Goal: Information Seeking & Learning: Learn about a topic

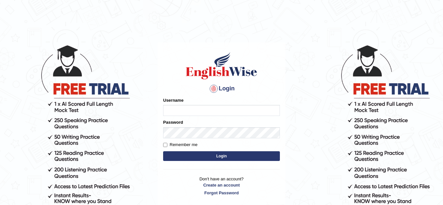
type input "hadia_parramatta"
click at [177, 156] on button "Login" at bounding box center [221, 156] width 117 height 10
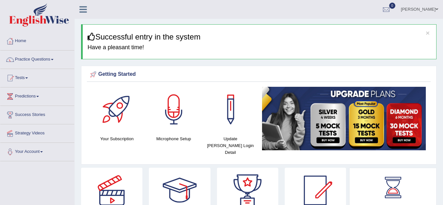
click at [53, 60] on span at bounding box center [52, 59] width 3 height 1
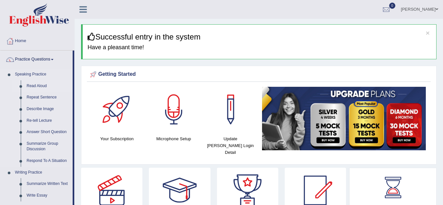
click at [47, 86] on link "Read Aloud" at bounding box center [48, 86] width 49 height 12
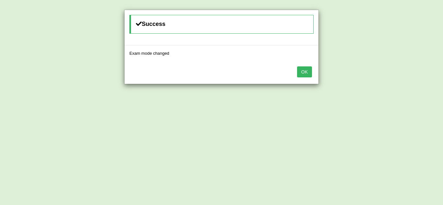
click at [308, 69] on button "OK" at bounding box center [304, 71] width 15 height 11
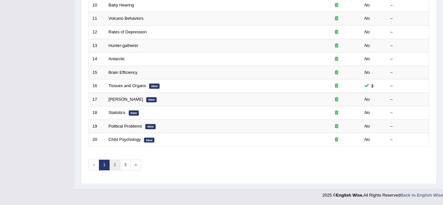
click at [116, 167] on link "2" at bounding box center [114, 165] width 11 height 11
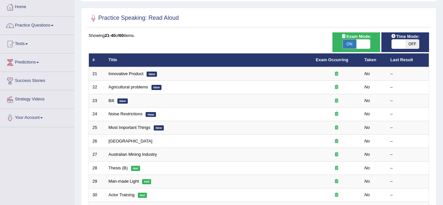
scroll to position [34, 0]
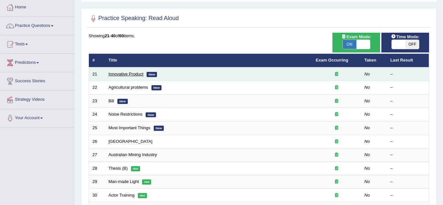
click at [115, 74] on link "Innovative Product" at bounding box center [126, 74] width 35 height 5
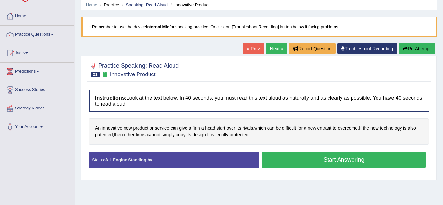
scroll to position [25, 0]
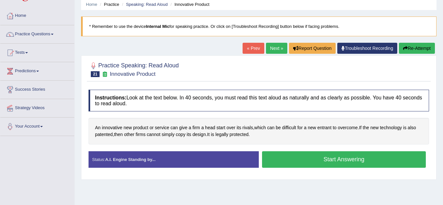
click at [376, 163] on button "Start Answering" at bounding box center [344, 159] width 164 height 17
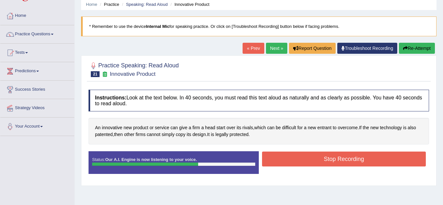
click at [342, 162] on button "Stop Recording" at bounding box center [344, 159] width 164 height 15
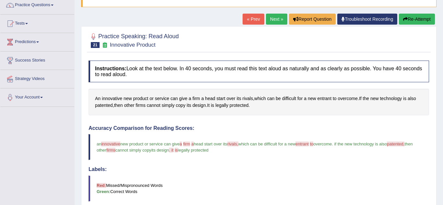
scroll to position [44, 0]
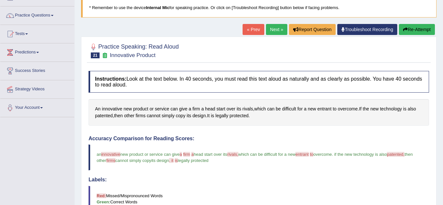
click at [275, 30] on link "Next »" at bounding box center [276, 29] width 21 height 11
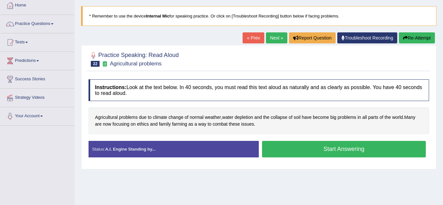
scroll to position [36, 0]
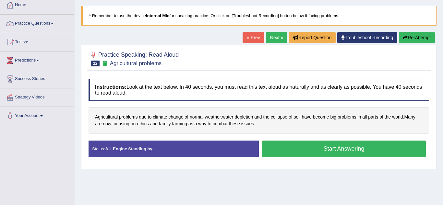
click at [339, 150] on button "Start Answering" at bounding box center [344, 149] width 164 height 17
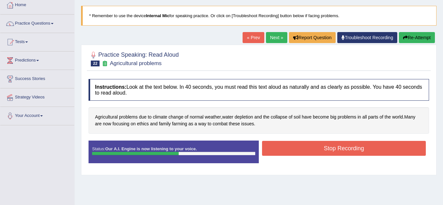
click at [358, 144] on button "Stop Recording" at bounding box center [344, 148] width 164 height 15
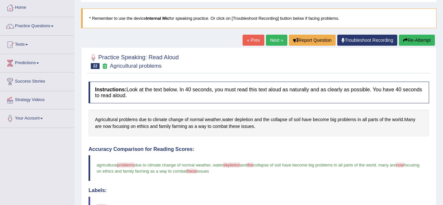
scroll to position [32, 0]
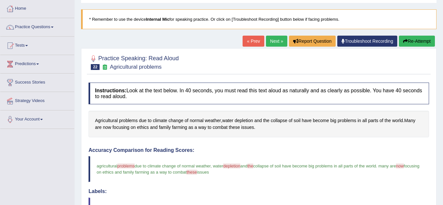
click at [275, 41] on link "Next »" at bounding box center [276, 41] width 21 height 11
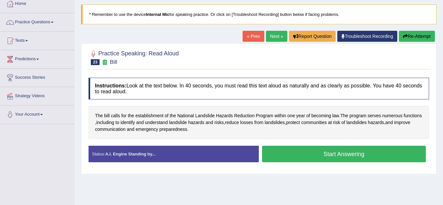
scroll to position [37, 0]
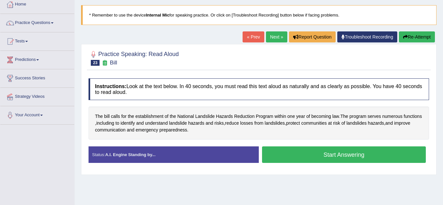
click at [377, 159] on button "Start Answering" at bounding box center [344, 154] width 164 height 17
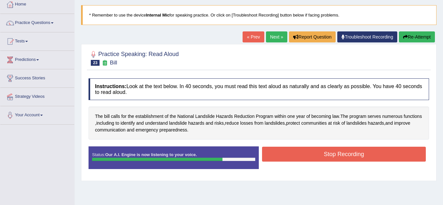
click at [348, 158] on button "Stop Recording" at bounding box center [344, 154] width 164 height 15
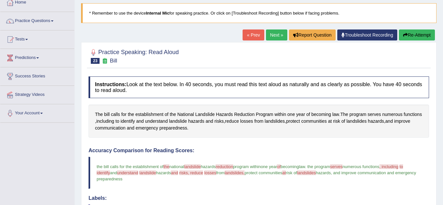
scroll to position [33, 0]
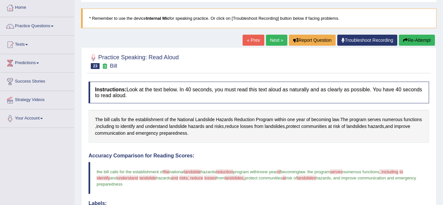
click at [424, 41] on button "Re-Attempt" at bounding box center [417, 40] width 36 height 11
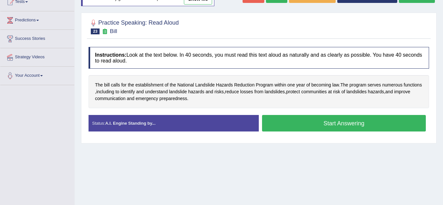
scroll to position [76, 0]
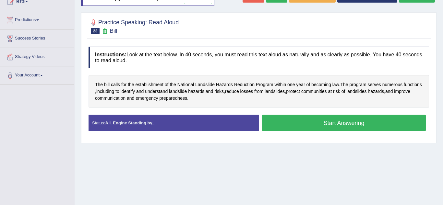
click at [384, 125] on button "Start Answering" at bounding box center [344, 123] width 164 height 17
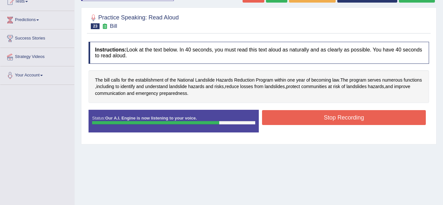
click at [366, 124] on button "Stop Recording" at bounding box center [344, 117] width 164 height 15
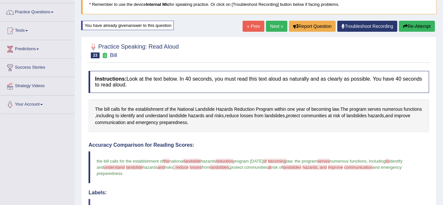
scroll to position [47, 0]
click at [276, 29] on link "Next »" at bounding box center [276, 26] width 21 height 11
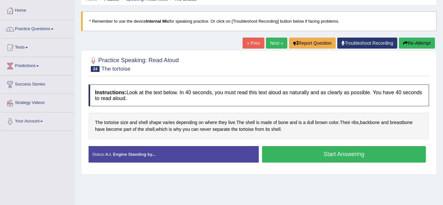
scroll to position [31, 0]
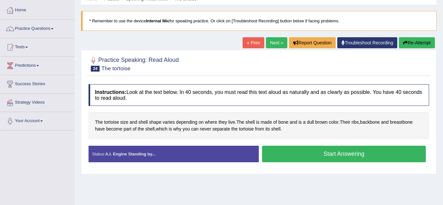
click at [379, 155] on button "Start Answering" at bounding box center [344, 154] width 164 height 17
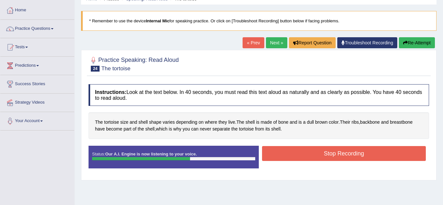
click at [366, 160] on button "Stop Recording" at bounding box center [344, 153] width 164 height 15
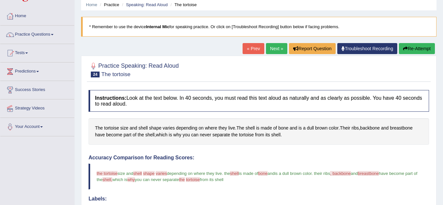
scroll to position [24, 0]
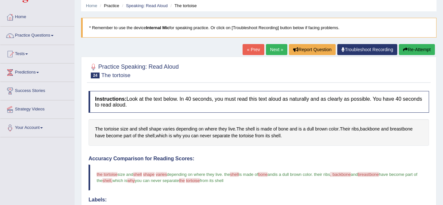
click at [273, 53] on link "Next »" at bounding box center [276, 49] width 21 height 11
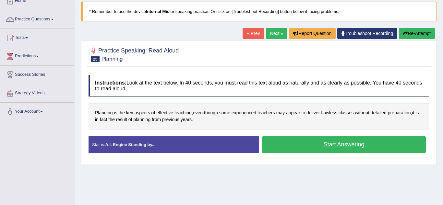
scroll to position [43, 0]
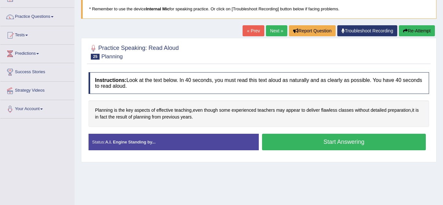
click at [369, 145] on button "Start Answering" at bounding box center [344, 142] width 164 height 17
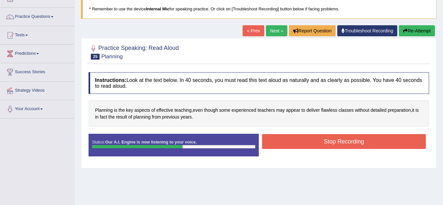
click at [365, 146] on button "Stop Recording" at bounding box center [344, 141] width 164 height 15
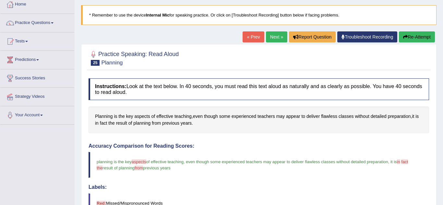
scroll to position [35, 0]
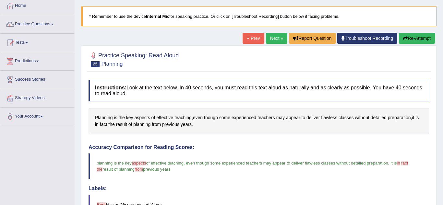
click at [413, 33] on button "Re-Attempt" at bounding box center [417, 38] width 36 height 11
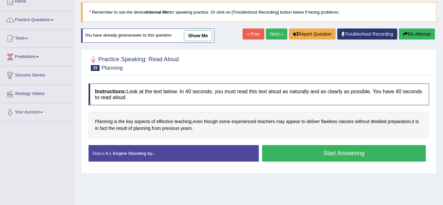
scroll to position [59, 0]
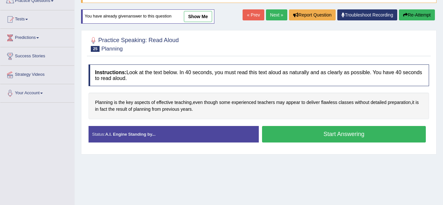
click at [295, 140] on button "Start Answering" at bounding box center [344, 134] width 164 height 17
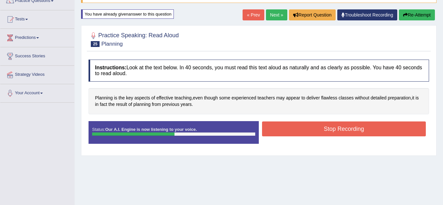
click at [356, 133] on button "Stop Recording" at bounding box center [344, 129] width 164 height 15
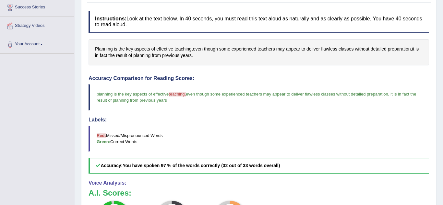
scroll to position [0, 0]
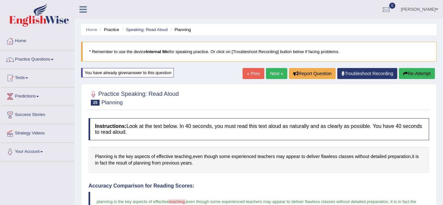
click at [276, 75] on link "Next »" at bounding box center [276, 73] width 21 height 11
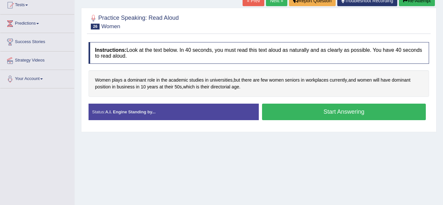
scroll to position [78, 0]
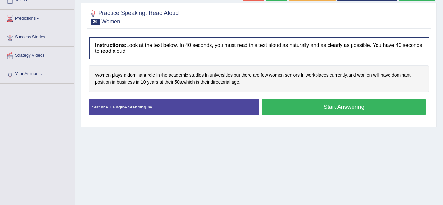
click at [386, 111] on button "Start Answering" at bounding box center [344, 107] width 164 height 17
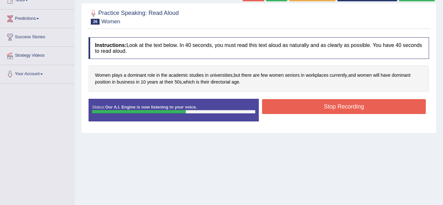
click at [362, 104] on button "Stop Recording" at bounding box center [344, 106] width 164 height 15
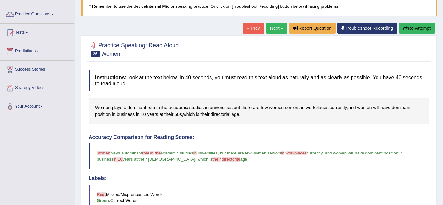
scroll to position [42, 0]
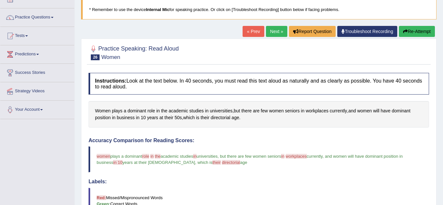
click at [420, 29] on button "Re-Attempt" at bounding box center [417, 31] width 36 height 11
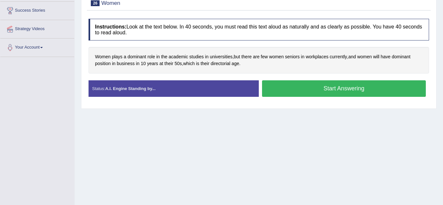
click at [345, 89] on button "Start Answering" at bounding box center [344, 88] width 164 height 17
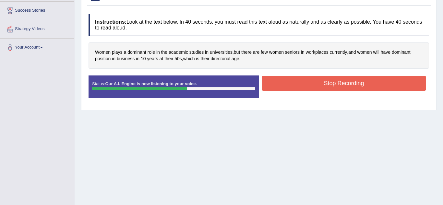
click at [357, 84] on button "Stop Recording" at bounding box center [344, 83] width 164 height 15
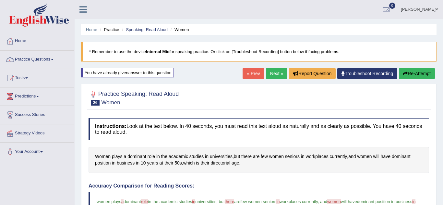
click at [274, 72] on link "Next »" at bounding box center [276, 73] width 21 height 11
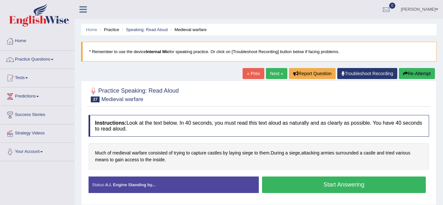
click at [47, 60] on link "Practice Questions" at bounding box center [37, 59] width 74 height 16
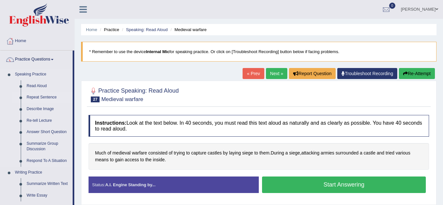
click at [51, 98] on link "Repeat Sentence" at bounding box center [48, 98] width 49 height 12
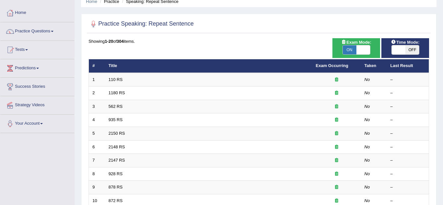
scroll to position [26, 0]
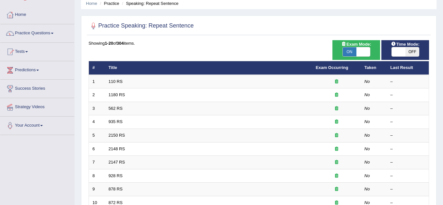
click at [53, 33] on span at bounding box center [52, 33] width 3 height 1
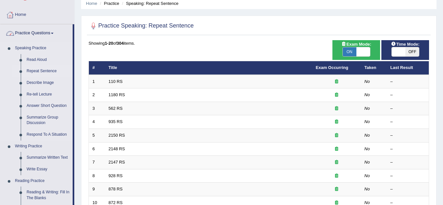
click at [47, 73] on link "Repeat Sentence" at bounding box center [48, 71] width 49 height 12
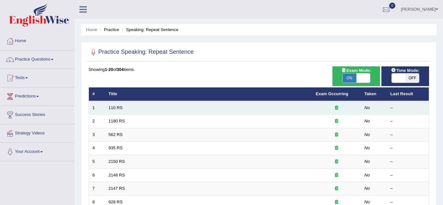
click at [304, 109] on td "110 RS" at bounding box center [208, 108] width 207 height 14
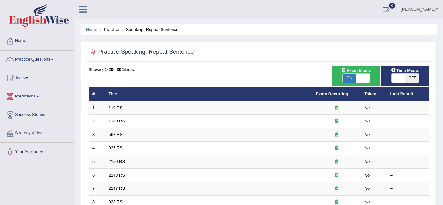
click at [44, 62] on link "Practice Questions" at bounding box center [37, 59] width 74 height 16
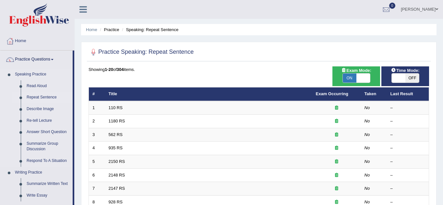
click at [53, 98] on link "Repeat Sentence" at bounding box center [48, 98] width 49 height 12
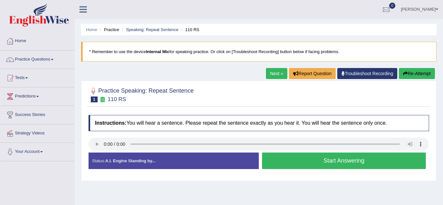
click at [397, 165] on button "Start Answering" at bounding box center [344, 161] width 164 height 17
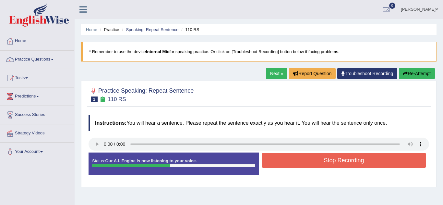
click at [372, 162] on button "Stop Recording" at bounding box center [344, 160] width 164 height 15
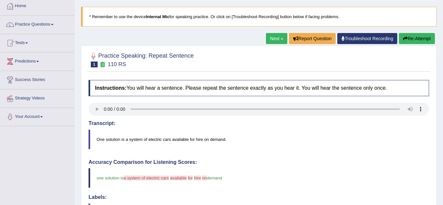
scroll to position [35, 0]
click at [277, 39] on link "Next »" at bounding box center [276, 38] width 21 height 11
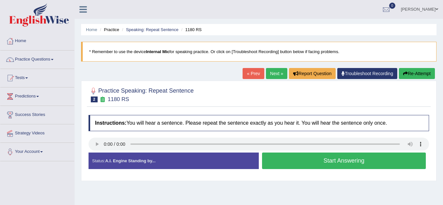
click at [373, 160] on button "Start Answering" at bounding box center [344, 161] width 164 height 17
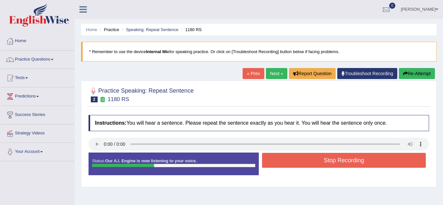
click at [375, 162] on button "Stop Recording" at bounding box center [344, 160] width 164 height 15
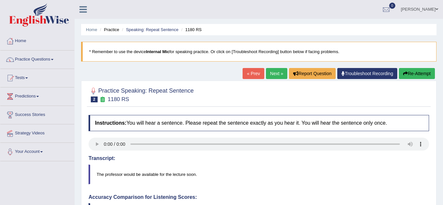
click at [276, 77] on link "Next »" at bounding box center [276, 73] width 21 height 11
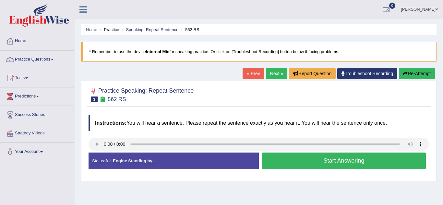
click at [393, 162] on button "Start Answering" at bounding box center [344, 161] width 164 height 17
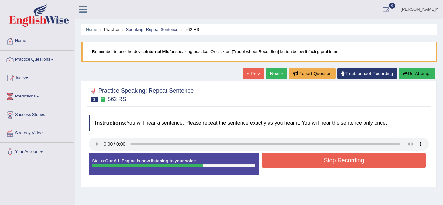
click at [314, 162] on button "Stop Recording" at bounding box center [344, 160] width 164 height 15
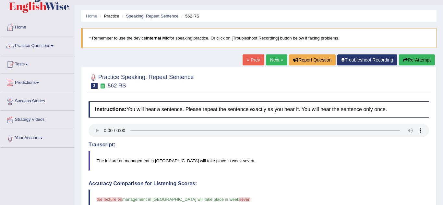
scroll to position [13, 0]
click at [274, 62] on link "Next »" at bounding box center [276, 60] width 21 height 11
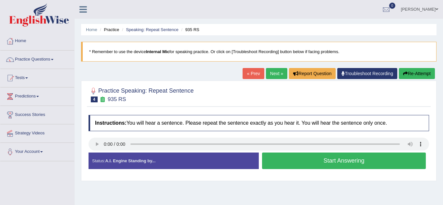
click at [309, 171] on div "Stop Recording" at bounding box center [344, 171] width 170 height 0
click at [295, 158] on button "Start Answering" at bounding box center [344, 161] width 164 height 17
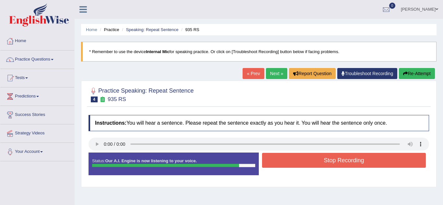
click at [341, 158] on button "Stop Recording" at bounding box center [344, 160] width 164 height 15
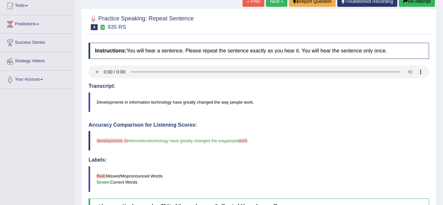
scroll to position [66, 0]
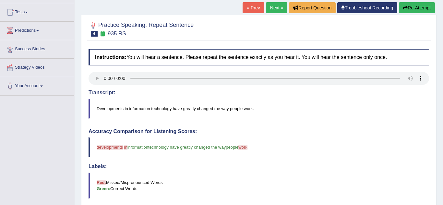
click at [274, 10] on link "Next »" at bounding box center [276, 7] width 21 height 11
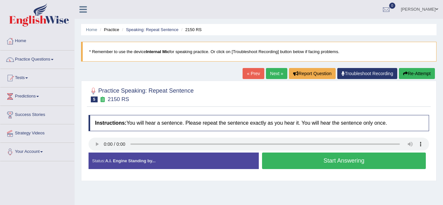
click at [298, 162] on button "Start Answering" at bounding box center [344, 161] width 164 height 17
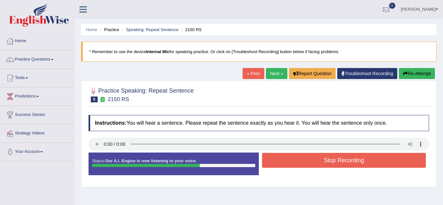
click at [344, 164] on button "Stop Recording" at bounding box center [344, 160] width 164 height 15
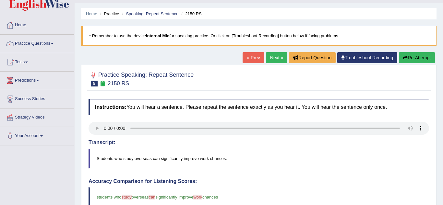
scroll to position [14, 0]
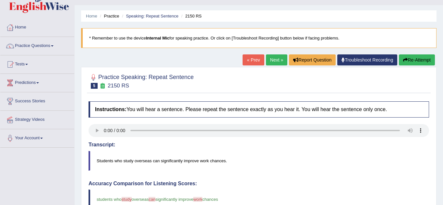
click at [418, 59] on button "Re-Attempt" at bounding box center [417, 59] width 36 height 11
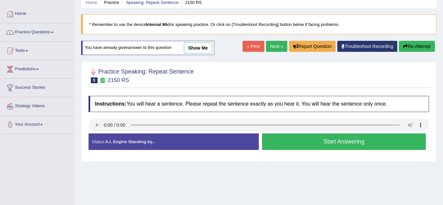
scroll to position [28, 0]
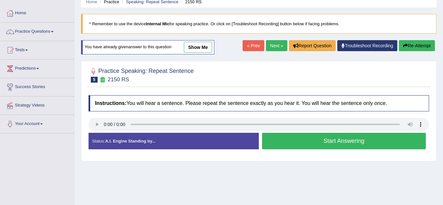
click at [309, 144] on button "Start Answering" at bounding box center [344, 141] width 164 height 17
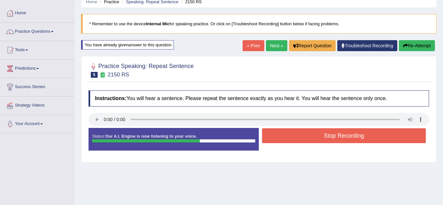
click at [346, 135] on button "Stop Recording" at bounding box center [344, 135] width 164 height 15
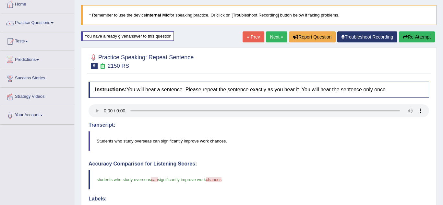
scroll to position [35, 0]
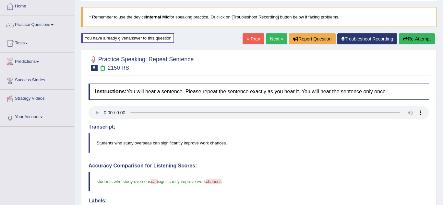
click at [414, 37] on button "Re-Attempt" at bounding box center [417, 38] width 36 height 11
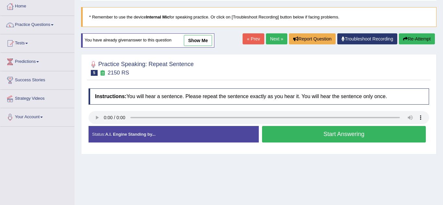
click at [292, 134] on button "Start Answering" at bounding box center [344, 134] width 164 height 17
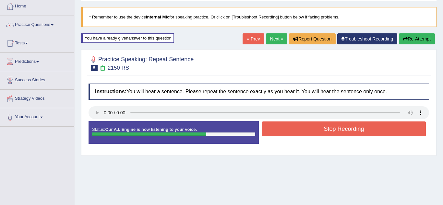
click at [343, 125] on button "Stop Recording" at bounding box center [344, 129] width 164 height 15
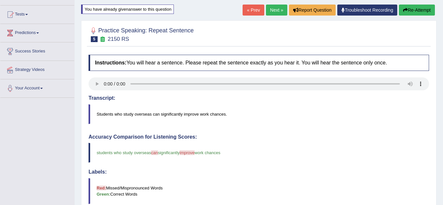
scroll to position [62, 0]
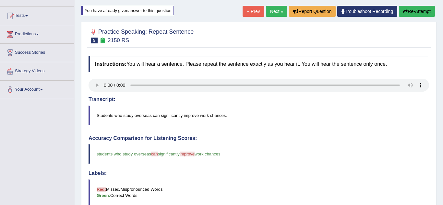
click at [421, 11] on button "Re-Attempt" at bounding box center [417, 11] width 36 height 11
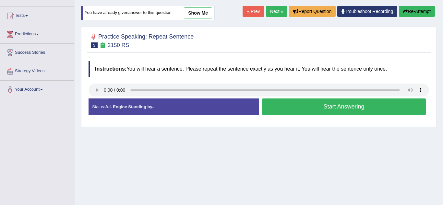
click at [296, 105] on button "Start Answering" at bounding box center [344, 107] width 164 height 17
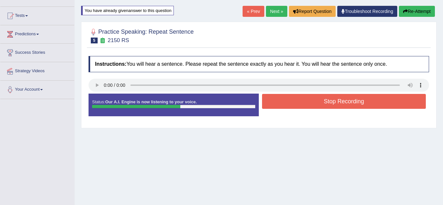
click at [325, 109] on button "Stop Recording" at bounding box center [344, 101] width 164 height 15
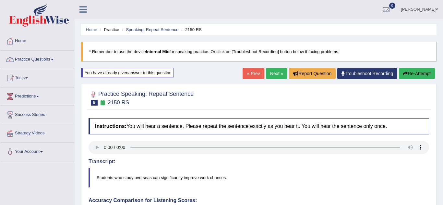
click at [276, 74] on link "Next »" at bounding box center [276, 73] width 21 height 11
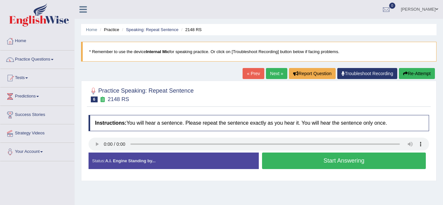
click at [23, 57] on link "Practice Questions" at bounding box center [37, 59] width 74 height 16
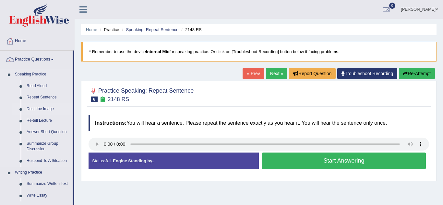
click at [31, 110] on link "Describe Image" at bounding box center [48, 109] width 49 height 12
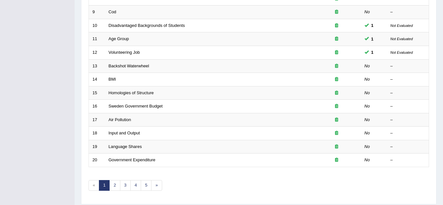
scroll to position [224, 0]
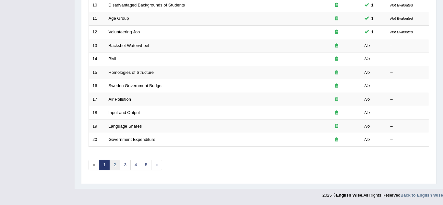
click at [111, 169] on link "2" at bounding box center [114, 165] width 11 height 11
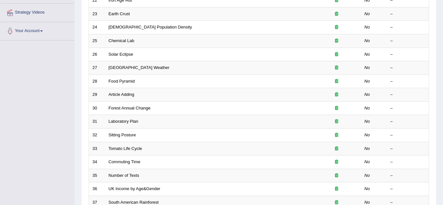
scroll to position [224, 0]
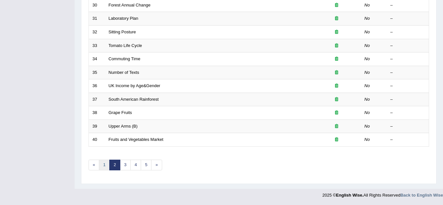
click at [101, 166] on link "1" at bounding box center [104, 165] width 11 height 11
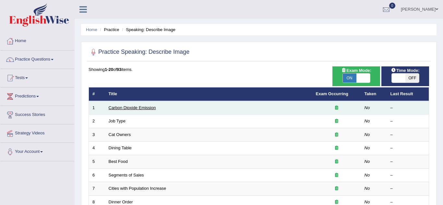
click at [111, 109] on link "Carbon Dioxide Emission" at bounding box center [132, 107] width 47 height 5
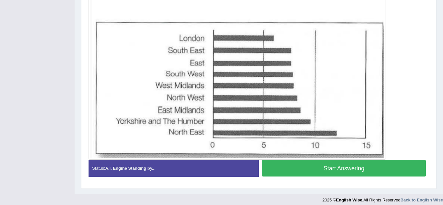
scroll to position [186, 0]
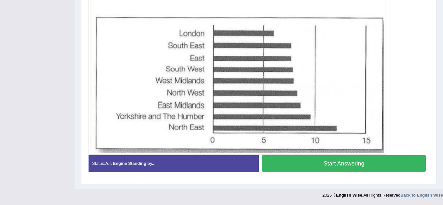
click at [309, 166] on button "Start Answering" at bounding box center [344, 163] width 164 height 17
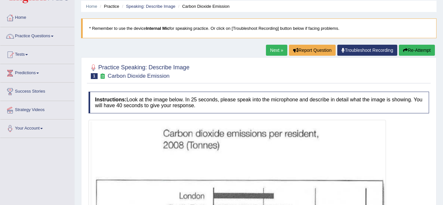
scroll to position [0, 0]
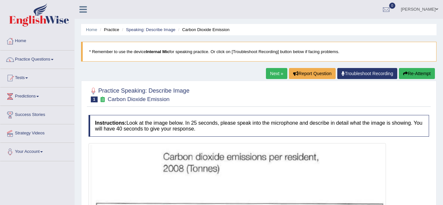
click at [271, 72] on link "Next »" at bounding box center [276, 73] width 21 height 11
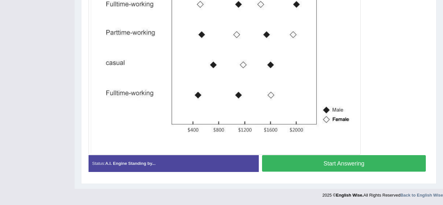
scroll to position [194, 0]
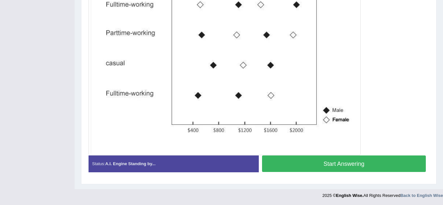
click at [311, 169] on button "Start Answering" at bounding box center [344, 164] width 164 height 17
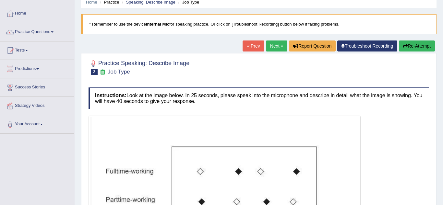
scroll to position [0, 0]
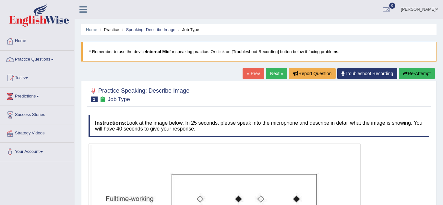
click at [33, 66] on link "Practice Questions" at bounding box center [37, 59] width 74 height 16
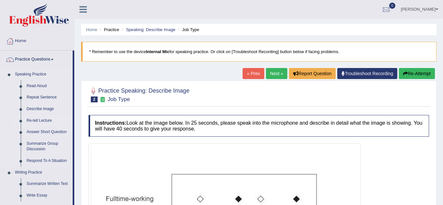
click at [28, 122] on link "Re-tell Lecture" at bounding box center [48, 121] width 49 height 12
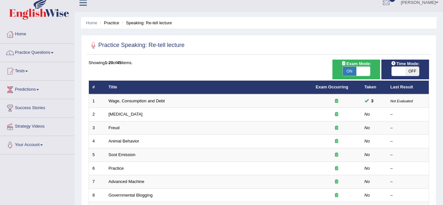
scroll to position [5, 0]
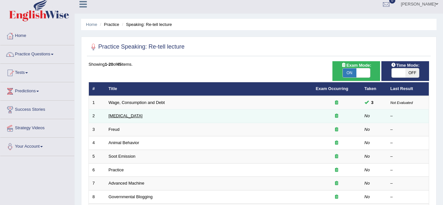
click at [117, 118] on link "[MEDICAL_DATA]" at bounding box center [126, 115] width 34 height 5
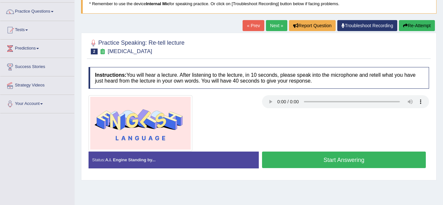
scroll to position [48, 0]
click at [308, 160] on button "Start Answering" at bounding box center [344, 160] width 164 height 17
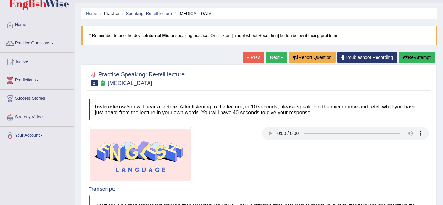
scroll to position [16, 0]
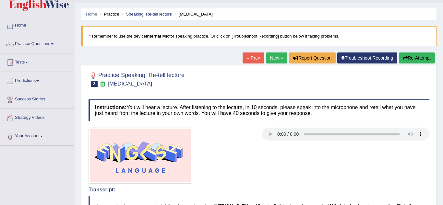
click at [274, 58] on link "Next »" at bounding box center [276, 58] width 21 height 11
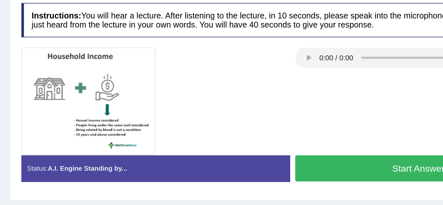
scroll to position [37, 0]
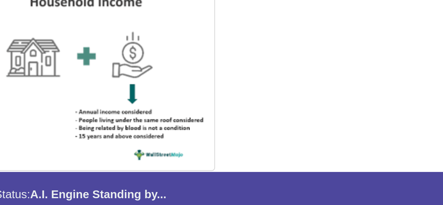
click at [117, 152] on img at bounding box center [130, 140] width 85 height 68
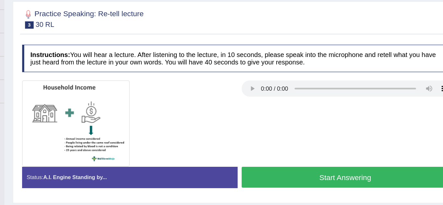
scroll to position [37, 0]
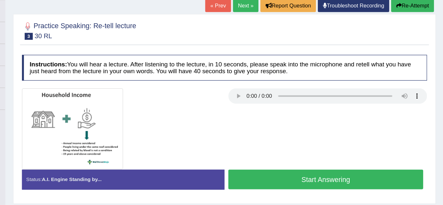
click at [359, 182] on button "Start Answering" at bounding box center [344, 183] width 164 height 17
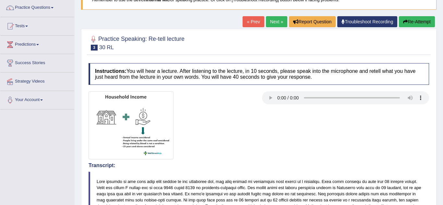
scroll to position [0, 0]
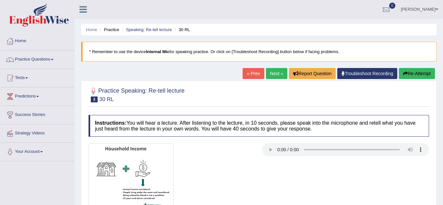
click at [275, 72] on link "Next »" at bounding box center [276, 73] width 21 height 11
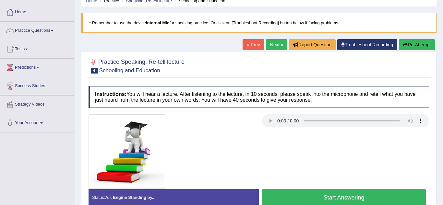
scroll to position [29, 0]
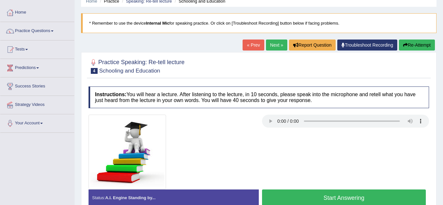
click at [2, 45] on link "Tests" at bounding box center [37, 49] width 74 height 16
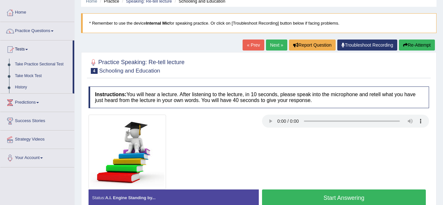
click at [26, 24] on link "Practice Questions" at bounding box center [37, 30] width 74 height 16
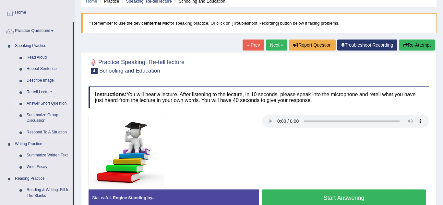
click at [34, 105] on link "Answer Short Question" at bounding box center [48, 104] width 49 height 12
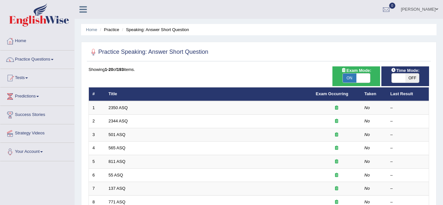
click at [114, 100] on th "Title" at bounding box center [208, 95] width 207 height 14
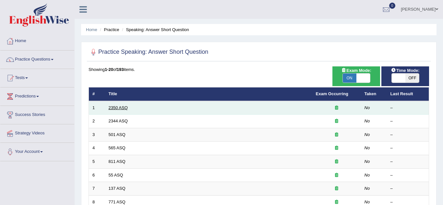
click at [117, 106] on link "2350 ASQ" at bounding box center [118, 107] width 19 height 5
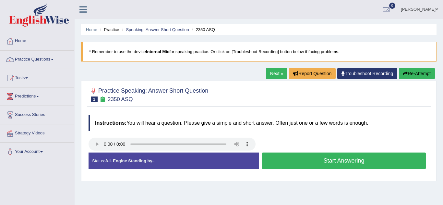
click at [329, 163] on button "Start Answering" at bounding box center [344, 161] width 164 height 17
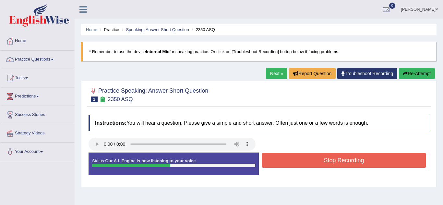
click at [321, 157] on button "Stop Recording" at bounding box center [344, 160] width 164 height 15
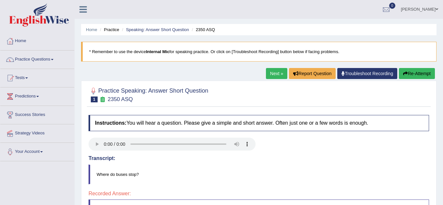
click at [413, 73] on button "Re-Attempt" at bounding box center [417, 73] width 36 height 11
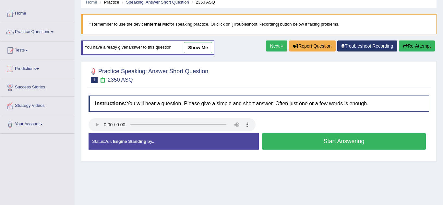
scroll to position [30, 0]
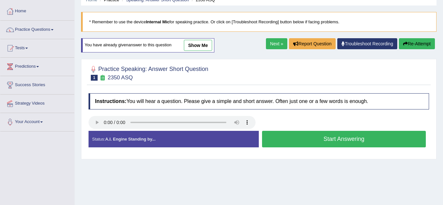
click at [385, 138] on button "Start Answering" at bounding box center [344, 139] width 164 height 17
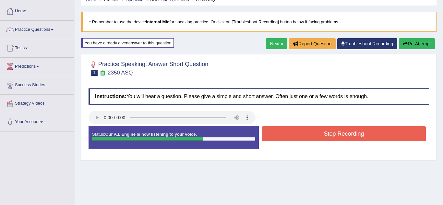
click at [381, 136] on button "Stop Recording" at bounding box center [344, 133] width 164 height 15
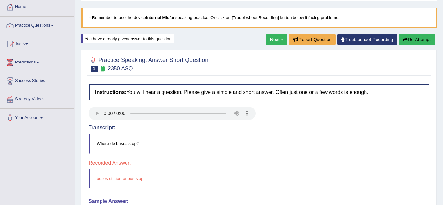
scroll to position [34, 0]
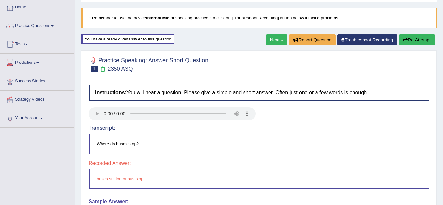
click at [411, 37] on button "Re-Attempt" at bounding box center [417, 39] width 36 height 11
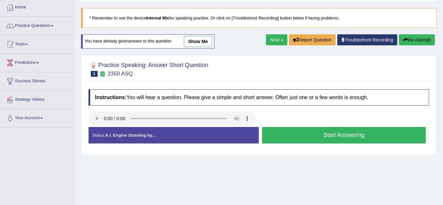
click at [381, 136] on button "Start Answering" at bounding box center [344, 135] width 164 height 17
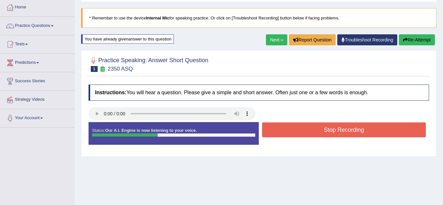
click at [384, 130] on button "Stop Recording" at bounding box center [344, 130] width 164 height 15
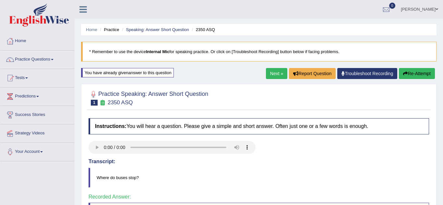
click at [275, 73] on link "Next »" at bounding box center [276, 73] width 21 height 11
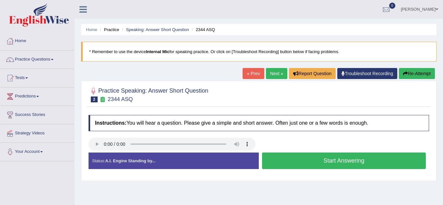
click at [380, 162] on button "Start Answering" at bounding box center [344, 161] width 164 height 17
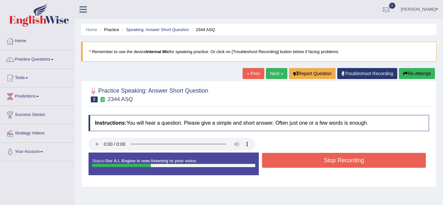
click at [378, 163] on button "Stop Recording" at bounding box center [344, 160] width 164 height 15
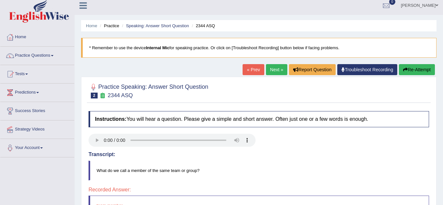
scroll to position [4, 0]
click at [277, 70] on link "Next »" at bounding box center [276, 69] width 21 height 11
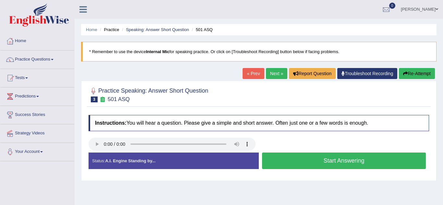
click at [373, 162] on button "Start Answering" at bounding box center [344, 161] width 164 height 17
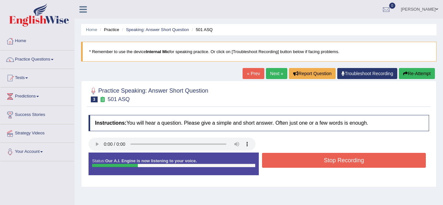
click at [373, 162] on button "Stop Recording" at bounding box center [344, 160] width 164 height 15
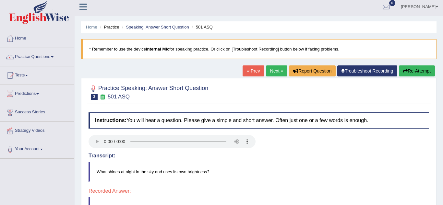
scroll to position [2, 0]
click at [411, 71] on button "Re-Attempt" at bounding box center [417, 71] width 36 height 11
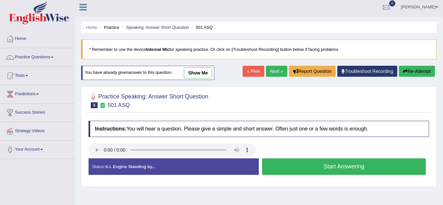
click at [366, 169] on button "Start Answering" at bounding box center [344, 166] width 164 height 17
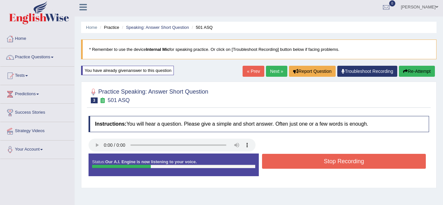
click at [370, 163] on button "Stop Recording" at bounding box center [344, 161] width 164 height 15
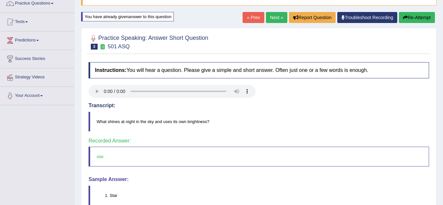
scroll to position [55, 0]
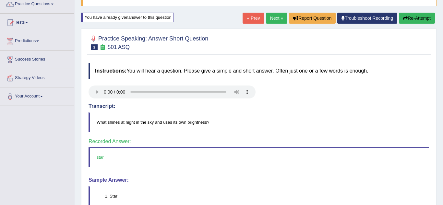
click at [276, 18] on link "Next »" at bounding box center [276, 18] width 21 height 11
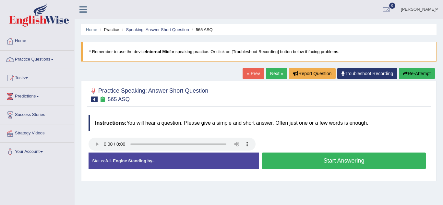
click at [382, 164] on button "Start Answering" at bounding box center [344, 161] width 164 height 17
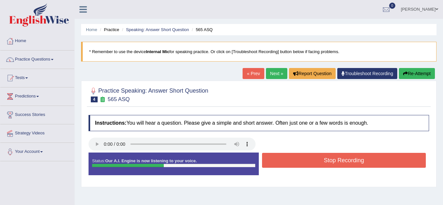
click at [380, 163] on button "Stop Recording" at bounding box center [344, 160] width 164 height 15
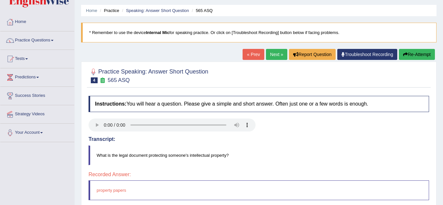
scroll to position [19, 0]
click at [273, 53] on link "Next »" at bounding box center [276, 54] width 21 height 11
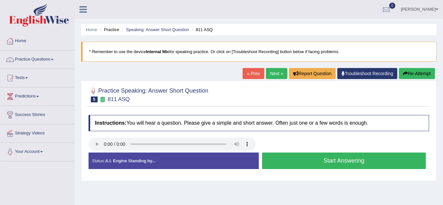
click at [380, 161] on button "Start Answering" at bounding box center [344, 161] width 164 height 17
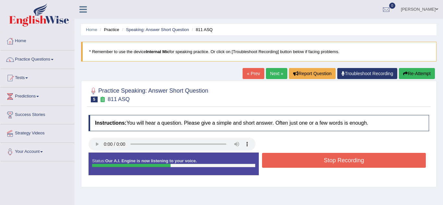
click at [371, 164] on button "Stop Recording" at bounding box center [344, 160] width 164 height 15
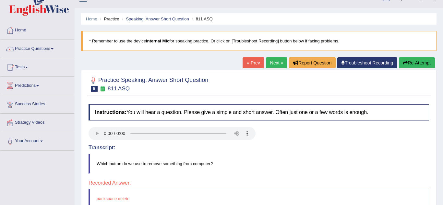
scroll to position [10, 0]
click at [420, 60] on button "Re-Attempt" at bounding box center [417, 63] width 36 height 11
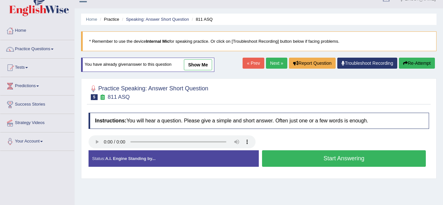
click at [374, 161] on button "Start Answering" at bounding box center [344, 158] width 164 height 17
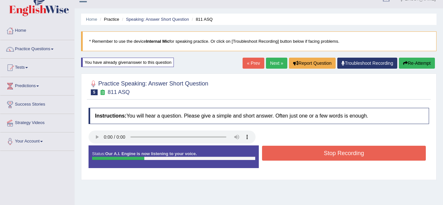
click at [373, 156] on button "Stop Recording" at bounding box center [344, 153] width 164 height 15
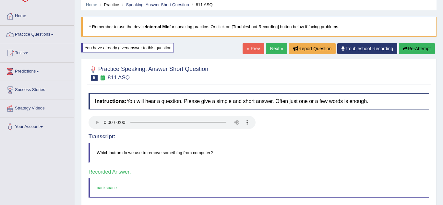
scroll to position [24, 0]
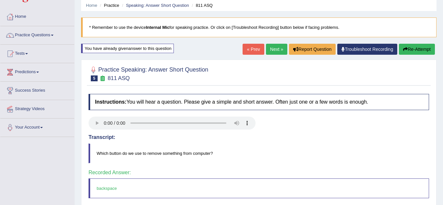
click at [273, 50] on link "Next »" at bounding box center [276, 49] width 21 height 11
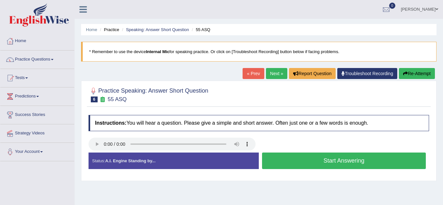
click at [379, 163] on button "Start Answering" at bounding box center [344, 161] width 164 height 17
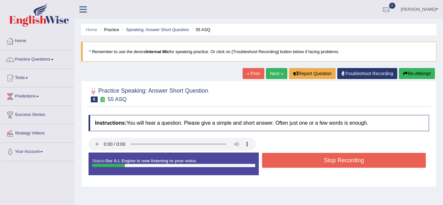
click at [374, 163] on button "Stop Recording" at bounding box center [344, 160] width 164 height 15
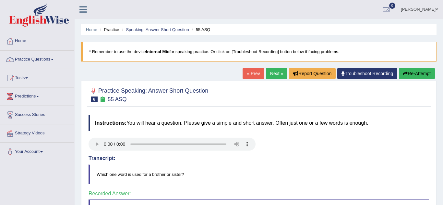
click at [273, 75] on link "Next »" at bounding box center [276, 73] width 21 height 11
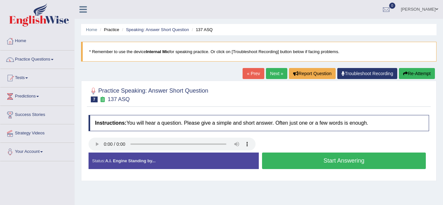
click at [388, 160] on button "Start Answering" at bounding box center [344, 161] width 164 height 17
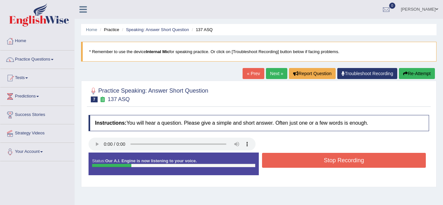
click at [383, 159] on button "Stop Recording" at bounding box center [344, 160] width 164 height 15
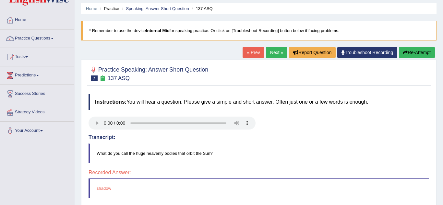
scroll to position [21, 0]
click at [272, 52] on link "Next »" at bounding box center [276, 52] width 21 height 11
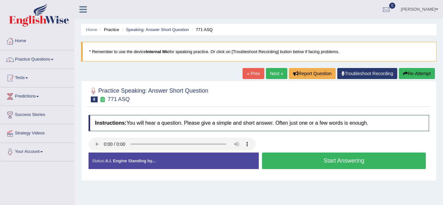
click at [383, 163] on button "Start Answering" at bounding box center [344, 161] width 164 height 17
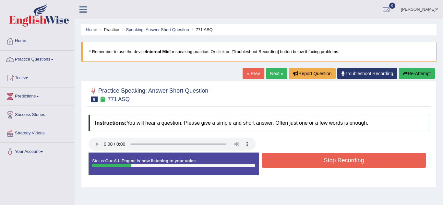
click at [379, 162] on button "Stop Recording" at bounding box center [344, 160] width 164 height 15
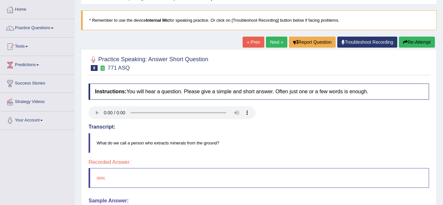
scroll to position [28, 0]
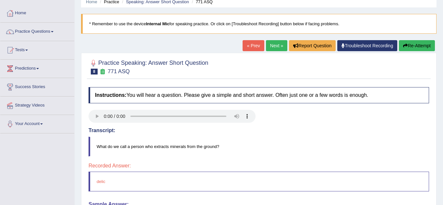
click at [271, 44] on link "Next »" at bounding box center [276, 45] width 21 height 11
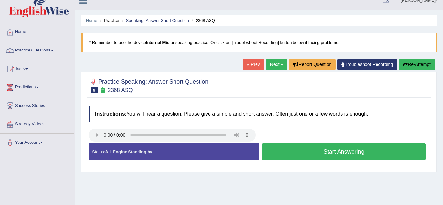
scroll to position [9, 0]
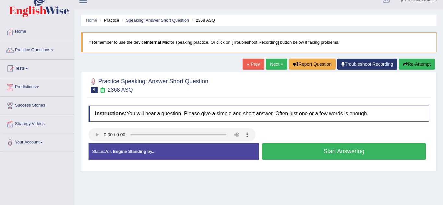
click at [393, 152] on button "Start Answering" at bounding box center [344, 151] width 164 height 17
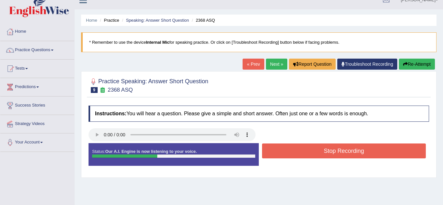
click at [382, 151] on button "Stop Recording" at bounding box center [344, 151] width 164 height 15
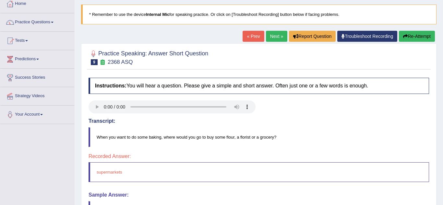
scroll to position [33, 0]
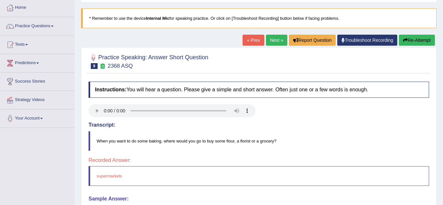
click at [416, 38] on button "Re-Attempt" at bounding box center [417, 40] width 36 height 11
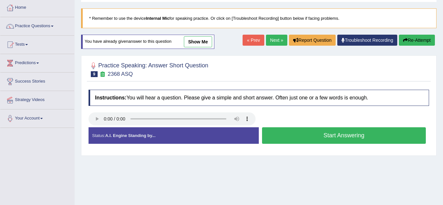
click at [382, 137] on button "Start Answering" at bounding box center [344, 135] width 164 height 17
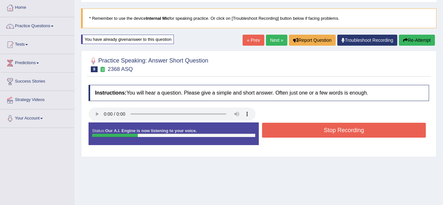
click at [381, 133] on button "Stop Recording" at bounding box center [344, 130] width 164 height 15
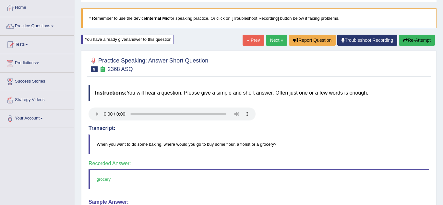
click at [39, 42] on link "Tests" at bounding box center [37, 44] width 74 height 16
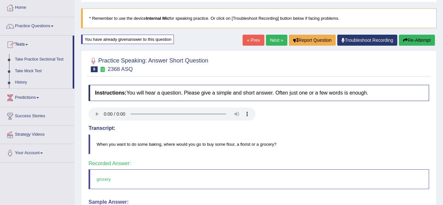
click at [53, 26] on span at bounding box center [52, 26] width 3 height 1
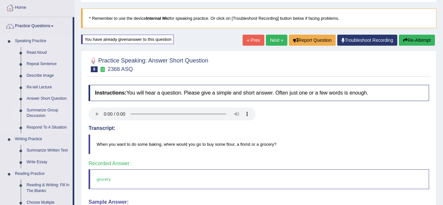
click at [57, 113] on link "Summarize Group Discussion" at bounding box center [48, 113] width 49 height 17
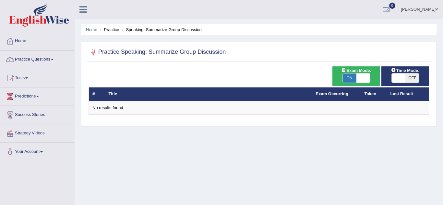
click at [31, 59] on link "Practice Questions" at bounding box center [37, 59] width 74 height 16
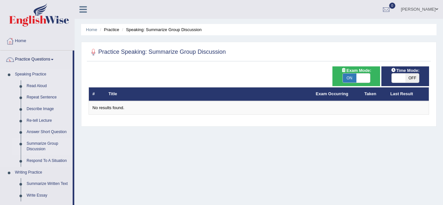
click at [44, 146] on link "Summarize Group Discussion" at bounding box center [48, 146] width 49 height 17
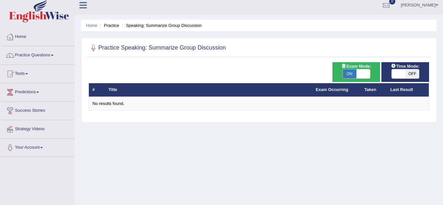
scroll to position [3, 0]
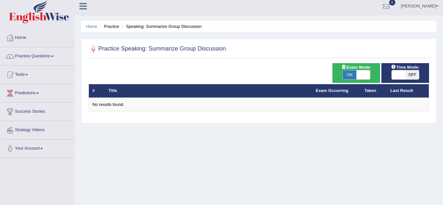
checkbox input "false"
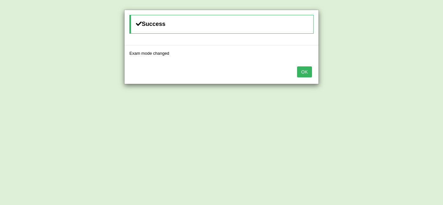
click at [306, 74] on button "OK" at bounding box center [304, 71] width 15 height 11
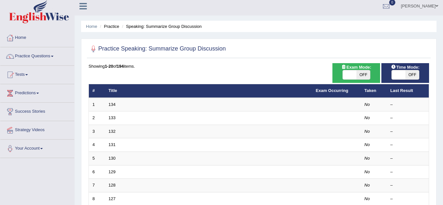
click at [30, 56] on link "Practice Questions" at bounding box center [37, 55] width 74 height 16
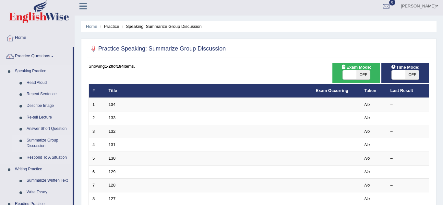
click at [40, 143] on link "Summarize Group Discussion" at bounding box center [48, 143] width 49 height 17
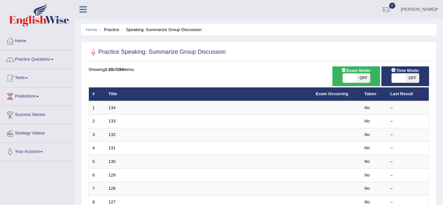
click at [29, 56] on link "Practice Questions" at bounding box center [37, 59] width 74 height 16
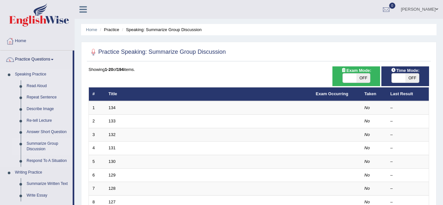
click at [42, 146] on link "Summarize Group Discussion" at bounding box center [48, 146] width 49 height 17
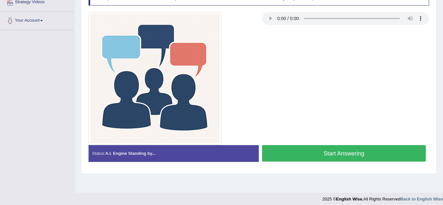
scroll to position [135, 0]
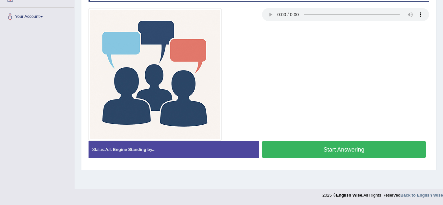
click at [334, 149] on button "Start Answering" at bounding box center [344, 149] width 164 height 17
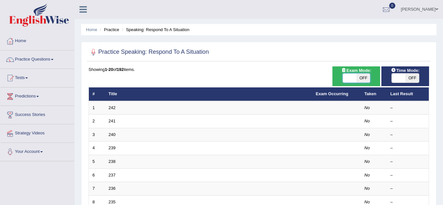
checkbox input "true"
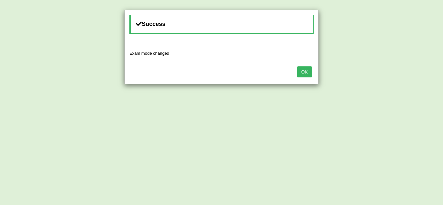
click at [308, 71] on button "OK" at bounding box center [304, 71] width 15 height 11
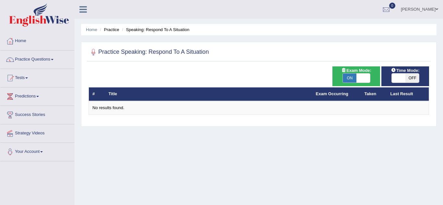
checkbox input "false"
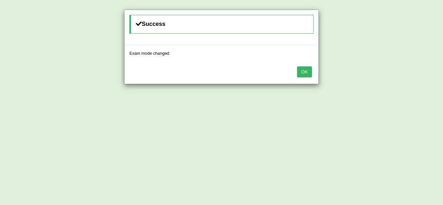
click at [307, 75] on button "OK" at bounding box center [304, 71] width 15 height 11
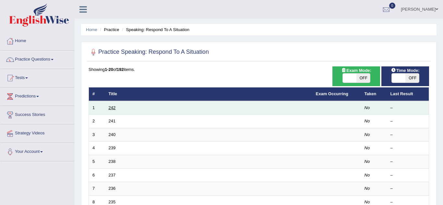
click at [109, 110] on link "242" at bounding box center [112, 107] width 7 height 5
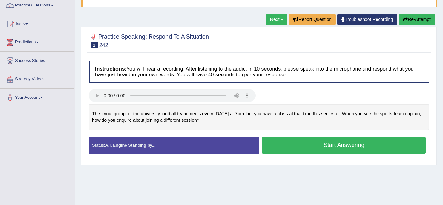
scroll to position [54, 0]
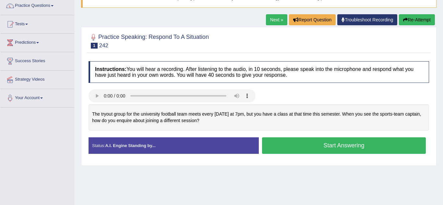
click at [400, 148] on button "Start Answering" at bounding box center [344, 145] width 164 height 17
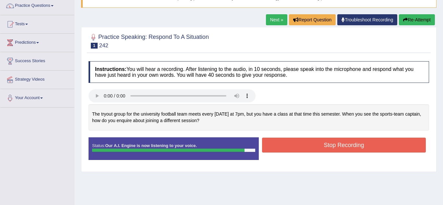
click at [380, 147] on button "Stop Recording" at bounding box center [344, 145] width 164 height 15
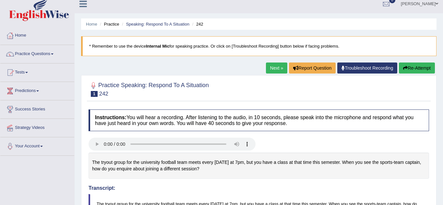
scroll to position [4, 0]
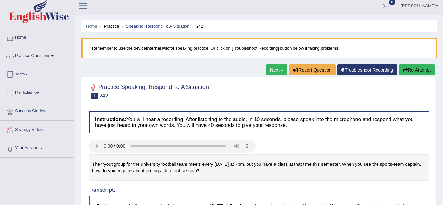
click at [48, 56] on link "Practice Questions" at bounding box center [37, 55] width 74 height 16
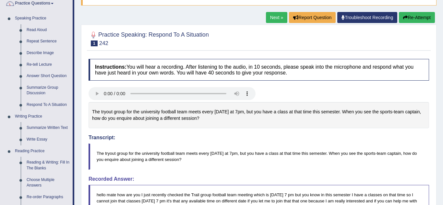
scroll to position [55, 0]
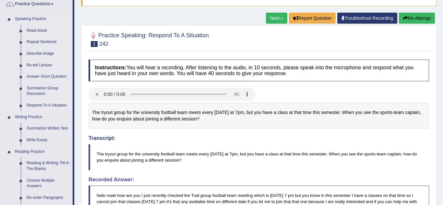
click at [57, 107] on link "Respond To A Situation" at bounding box center [48, 106] width 49 height 12
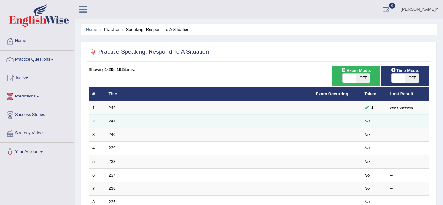
click at [113, 122] on link "241" at bounding box center [112, 121] width 7 height 5
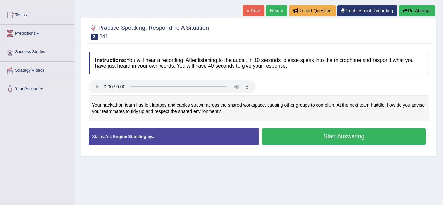
scroll to position [63, 0]
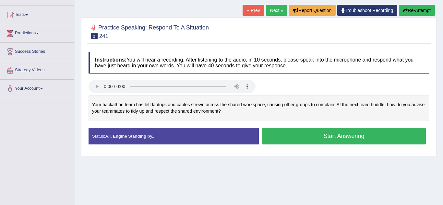
click at [388, 142] on button "Start Answering" at bounding box center [344, 136] width 164 height 17
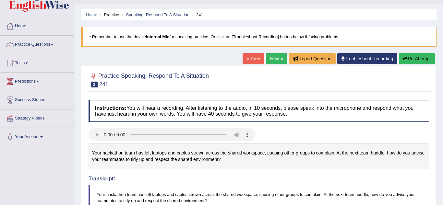
scroll to position [14, 0]
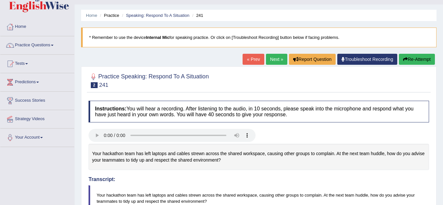
click at [29, 48] on link "Practice Questions" at bounding box center [37, 44] width 74 height 16
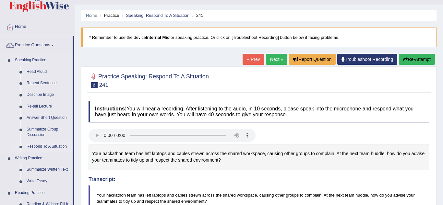
click at [34, 146] on link "Respond To A Situation" at bounding box center [48, 147] width 49 height 12
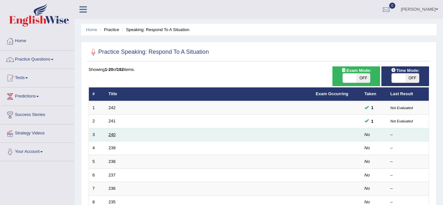
click at [110, 135] on link "240" at bounding box center [112, 134] width 7 height 5
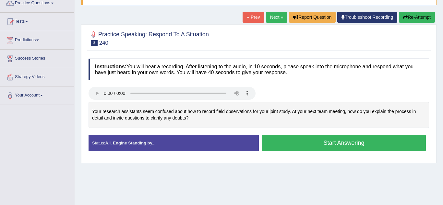
scroll to position [59, 0]
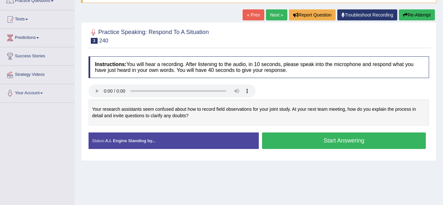
click at [299, 146] on button "Start Answering" at bounding box center [344, 141] width 164 height 17
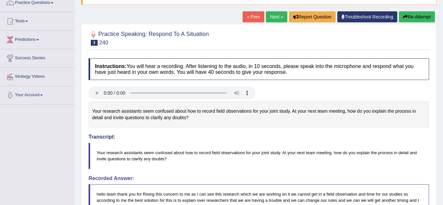
scroll to position [0, 0]
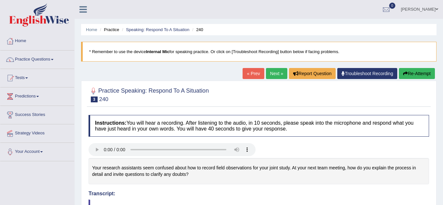
click at [28, 60] on link "Practice Questions" at bounding box center [37, 59] width 74 height 16
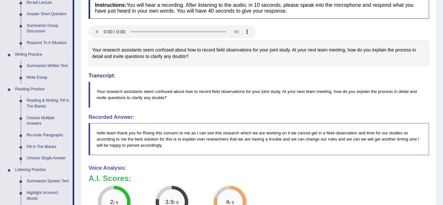
scroll to position [119, 0]
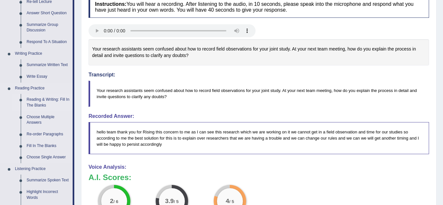
click at [39, 102] on link "Reading & Writing: Fill In The Blanks" at bounding box center [48, 102] width 49 height 17
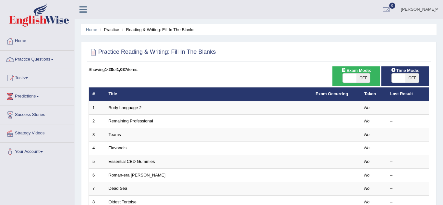
click at [29, 59] on link "Practice Questions" at bounding box center [37, 59] width 74 height 16
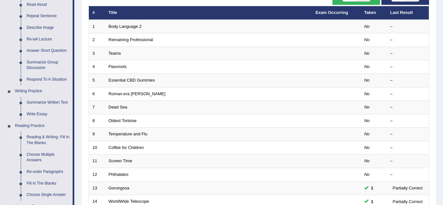
scroll to position [82, 0]
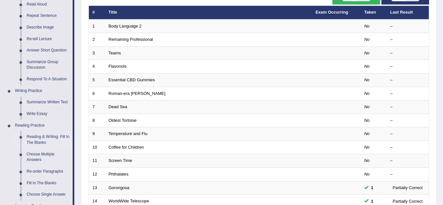
click at [45, 141] on link "Reading & Writing: Fill In The Blanks" at bounding box center [48, 139] width 49 height 17
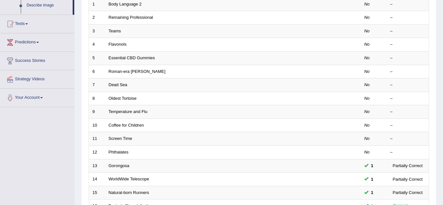
scroll to position [154, 0]
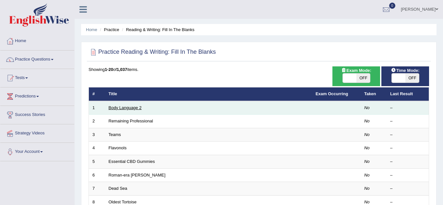
click at [112, 107] on link "Body Language 2" at bounding box center [125, 107] width 33 height 5
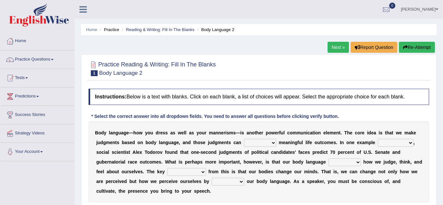
click at [244, 145] on select "predict preserve prevent prepare" at bounding box center [260, 143] width 32 height 8
select select "predict"
click at [244, 139] on select "predict preserve prevent prepare" at bounding box center [260, 143] width 32 height 8
click at [378, 145] on select "citing having cited to be cited cited" at bounding box center [396, 143] width 36 height 8
click at [348, 189] on div "B o d y l a n g u a g e — h o w y o u d r e s s a s w e l l a s y o u r m a n n…" at bounding box center [258, 162] width 340 height 81
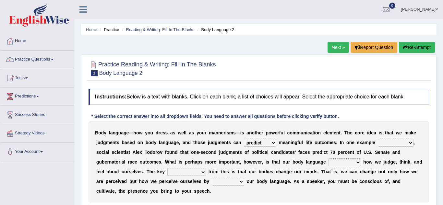
click at [378, 143] on select "citing having cited to be cited cited" at bounding box center [396, 143] width 36 height 8
select select "to be cited"
click at [378, 139] on select "citing having cited to be cited cited" at bounding box center [396, 143] width 36 height 8
click at [328, 162] on select "refrains reflects refers refreshes" at bounding box center [344, 162] width 32 height 8
select select "reflects"
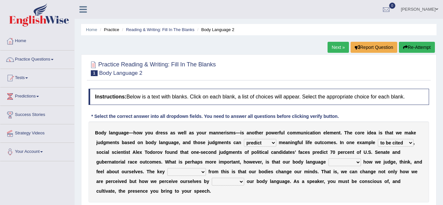
click at [328, 158] on select "refrains reflects refers refreshes" at bounding box center [344, 162] width 32 height 8
click at [206, 168] on select "drawback breakthrough takeaway takeoff" at bounding box center [186, 172] width 39 height 8
select select "drawback"
click at [206, 168] on select "drawback breakthrough takeaway takeoff" at bounding box center [186, 172] width 39 height 8
click at [212, 182] on select "enacting enabling making managing" at bounding box center [228, 182] width 32 height 8
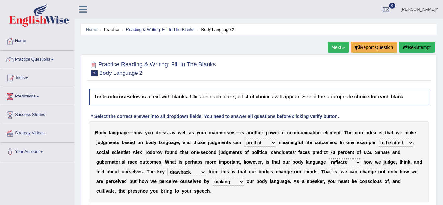
click at [212, 178] on select "enacting enabling making managing" at bounding box center [228, 182] width 32 height 8
click at [244, 183] on b at bounding box center [245, 181] width 3 height 5
click at [212, 184] on select "enacting enabling making managing" at bounding box center [228, 182] width 32 height 8
select select "managing"
click at [212, 178] on select "enacting enabling making managing" at bounding box center [228, 182] width 32 height 8
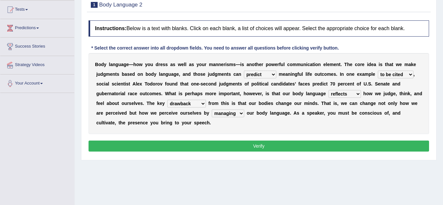
scroll to position [70, 0]
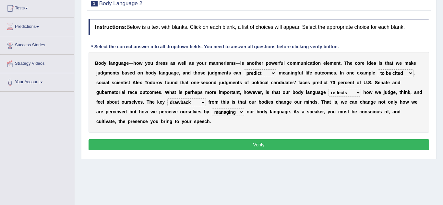
click at [235, 139] on button "Verify" at bounding box center [258, 144] width 340 height 11
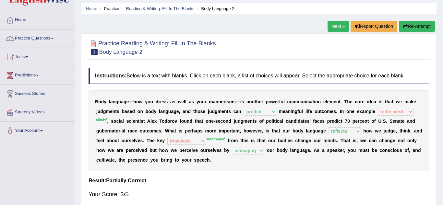
scroll to position [0, 0]
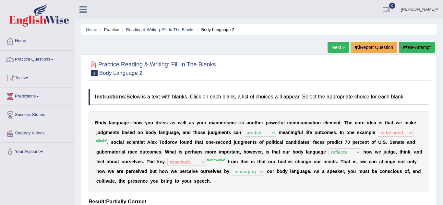
click at [339, 48] on link "Next »" at bounding box center [337, 47] width 21 height 11
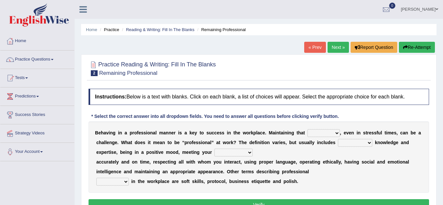
click at [319, 133] on select "demand domain direction demeanor" at bounding box center [323, 133] width 32 height 8
select select "domain"
click at [307, 129] on select "demand domain direction demeanor" at bounding box center [323, 133] width 32 height 8
click at [344, 144] on select "possessing appraising processing assessing" at bounding box center [355, 143] width 34 height 8
select select "appraising"
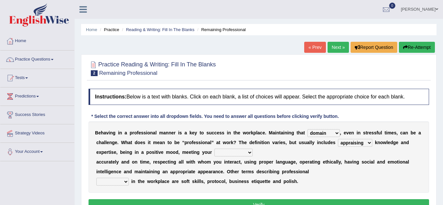
click at [338, 139] on select "possessing appraising processing assessing" at bounding box center [355, 143] width 34 height 8
click at [214, 153] on select "opportunities occupations observations obligations" at bounding box center [233, 153] width 38 height 8
select select "opportunities"
click at [214, 149] on select "opportunities occupations observations obligations" at bounding box center [233, 153] width 38 height 8
click at [122, 184] on select "conduct contact condition contract" at bounding box center [112, 182] width 32 height 8
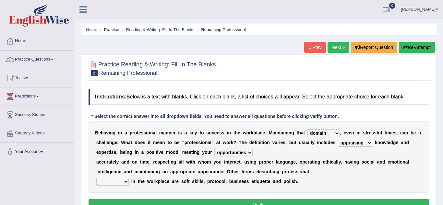
select select "conduct"
click at [96, 178] on select "conduct contact condition contract" at bounding box center [112, 182] width 32 height 8
click at [151, 200] on button "Verify" at bounding box center [258, 204] width 340 height 11
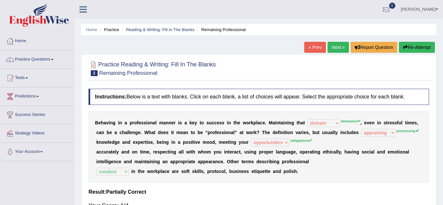
click at [337, 43] on link "Next »" at bounding box center [337, 47] width 21 height 11
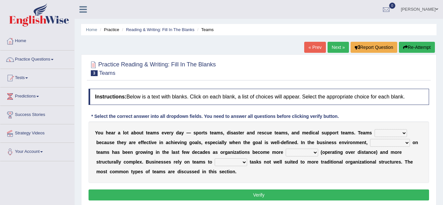
click at [383, 136] on select "exert extend express exist" at bounding box center [390, 133] width 32 height 8
select select "exist"
click at [374, 129] on select "exert extend express exist" at bounding box center [390, 133] width 32 height 8
click at [370, 145] on select "reliability reliance realization independence" at bounding box center [390, 143] width 40 height 8
select select "reliability"
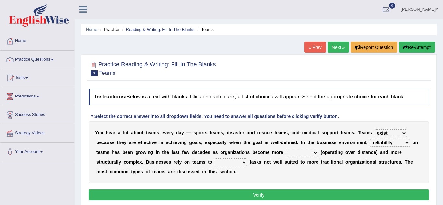
click at [370, 139] on select "reliability reliance realization independence" at bounding box center [390, 143] width 40 height 8
click at [286, 154] on select "authentic virtual simplified veritable" at bounding box center [302, 153] width 32 height 8
select select "authentic"
click at [286, 149] on select "authentic virtual simplified veritable" at bounding box center [302, 153] width 32 height 8
click at [215, 162] on select "perform possess compare conform" at bounding box center [231, 162] width 32 height 8
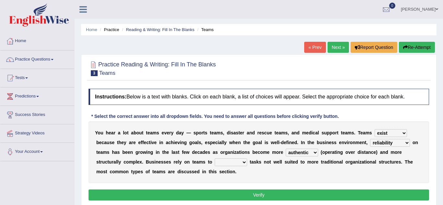
click at [215, 158] on select "perform possess compare conform" at bounding box center [231, 162] width 32 height 8
click at [215, 165] on select "perform possess compare conform" at bounding box center [231, 162] width 32 height 8
select select "perform"
click at [215, 158] on select "perform possess compare conform" at bounding box center [231, 162] width 32 height 8
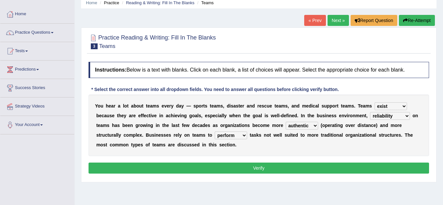
scroll to position [28, 0]
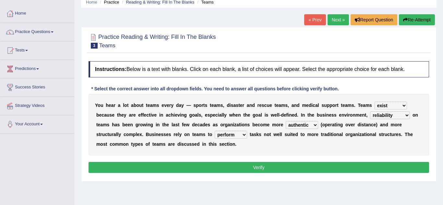
click at [253, 165] on button "Verify" at bounding box center [258, 167] width 340 height 11
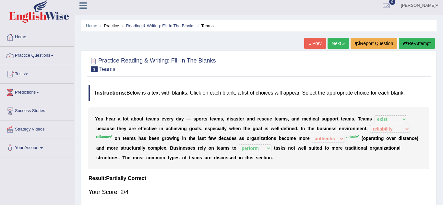
scroll to position [0, 0]
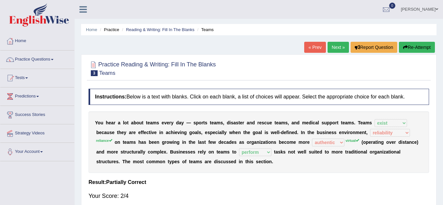
click at [340, 45] on link "Next »" at bounding box center [337, 47] width 21 height 11
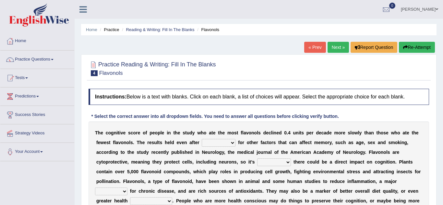
click at [202, 143] on select "consulting adjusting automating advertising" at bounding box center [219, 143] width 34 height 8
select select "consulting"
click at [202, 139] on select "consulting adjusting automating advertising" at bounding box center [219, 143] width 34 height 8
click at [257, 165] on select "irresistible purposeful plausible detrimental" at bounding box center [274, 162] width 34 height 8
select select "irresistible"
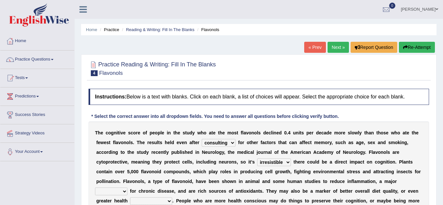
click at [257, 158] on select "irresistible purposeful plausible detrimental" at bounding box center [274, 162] width 34 height 8
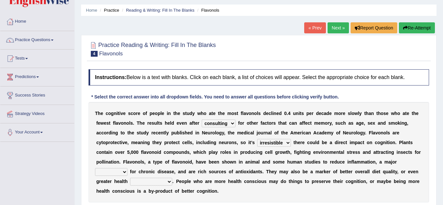
scroll to position [20, 0]
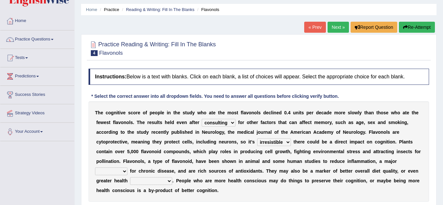
click at [127, 168] on select "nuance module fact trigger" at bounding box center [111, 172] width 32 height 8
select select "fact"
click at [127, 168] on select "nuance module fact trigger" at bounding box center [111, 172] width 32 height 8
click at [172, 177] on select "intervention cognition protection consciousness" at bounding box center [151, 181] width 42 height 8
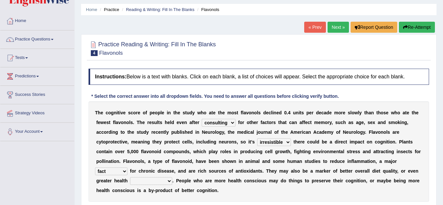
click at [172, 177] on select "intervention cognition protection consciousness" at bounding box center [151, 181] width 42 height 8
select select "consciousness"
click at [172, 177] on select "intervention cognition protection consciousness" at bounding box center [151, 181] width 42 height 8
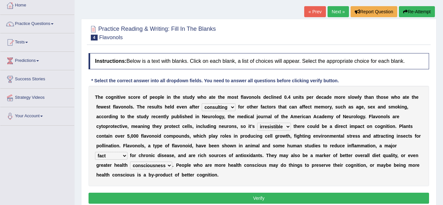
scroll to position [68, 0]
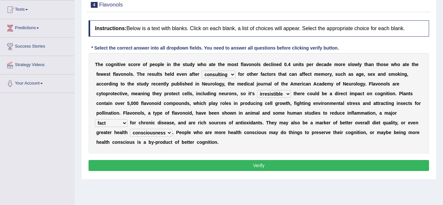
click at [272, 160] on button "Verify" at bounding box center [258, 165] width 340 height 11
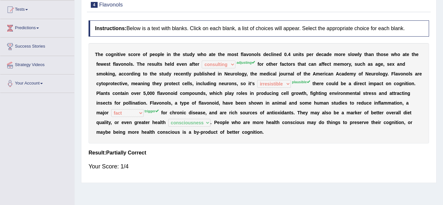
scroll to position [0, 0]
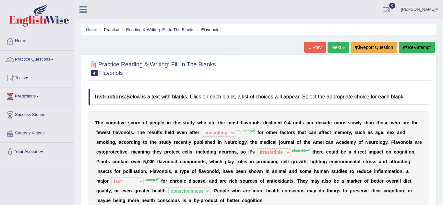
click at [328, 49] on link "Next »" at bounding box center [337, 47] width 21 height 11
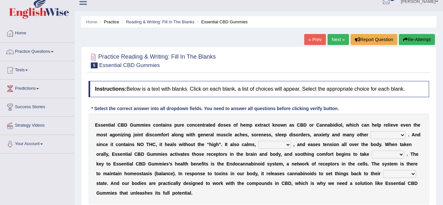
scroll to position [1, 0]
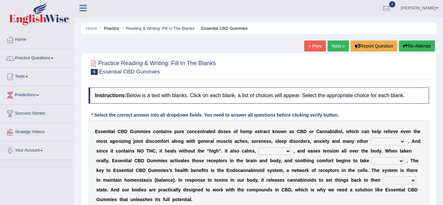
click at [33, 36] on link "Home" at bounding box center [37, 39] width 74 height 16
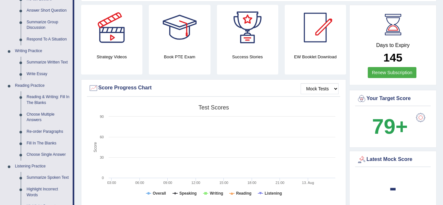
scroll to position [135, 0]
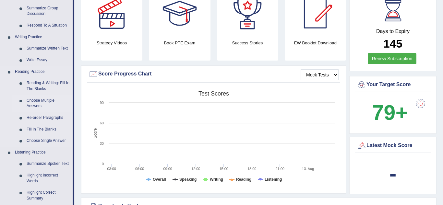
click at [32, 104] on link "Choose Multiple Answers" at bounding box center [48, 103] width 49 height 17
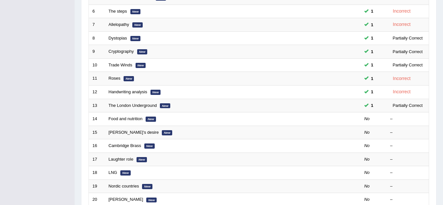
scroll to position [165, 0]
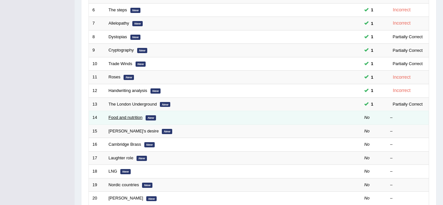
click at [134, 115] on link "Food and nutrition" at bounding box center [126, 117] width 34 height 5
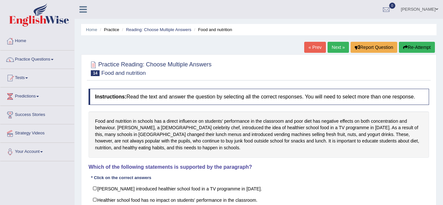
click at [27, 62] on link "Practice Questions" at bounding box center [37, 59] width 74 height 16
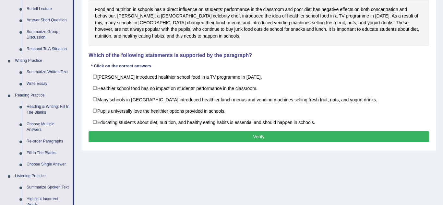
scroll to position [112, 0]
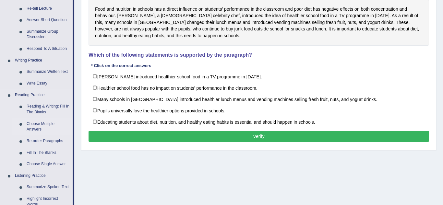
click at [34, 129] on link "Choose Multiple Answers" at bounding box center [48, 126] width 49 height 17
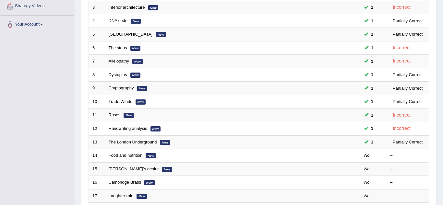
scroll to position [128, 0]
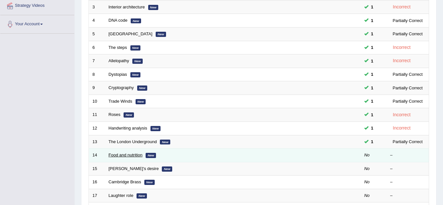
click at [126, 156] on link "Food and nutrition" at bounding box center [126, 155] width 34 height 5
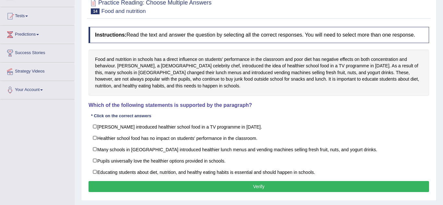
scroll to position [63, 0]
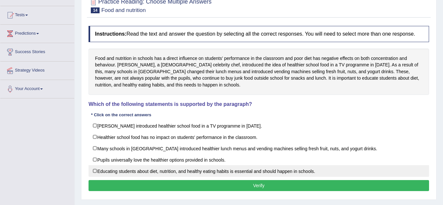
click at [94, 171] on label "Educating students about diet, nutrition, and healthy eating habits is essentia…" at bounding box center [258, 171] width 340 height 12
checkbox input "true"
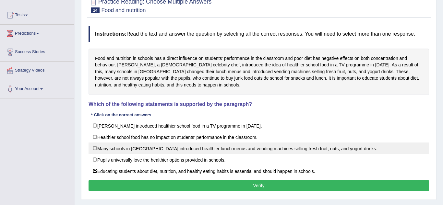
click at [95, 148] on label "Many schools in England introduced healthier lunch menus and vending machines s…" at bounding box center [258, 149] width 340 height 12
checkbox input "true"
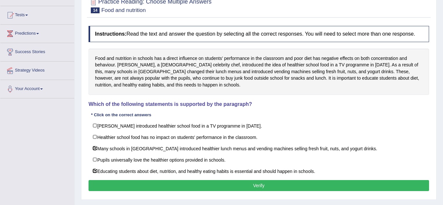
click at [104, 186] on button "Verify" at bounding box center [258, 185] width 340 height 11
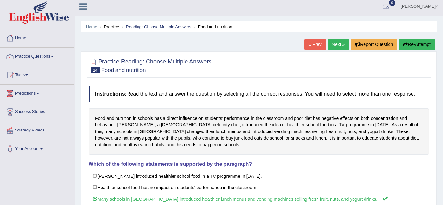
scroll to position [3, 0]
click at [337, 45] on link "Next »" at bounding box center [337, 44] width 21 height 11
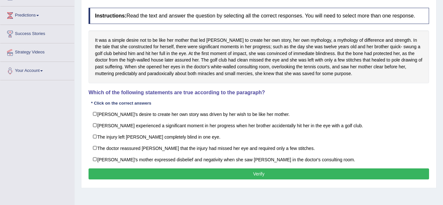
scroll to position [82, 0]
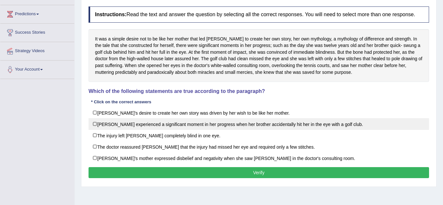
click at [99, 125] on label "[PERSON_NAME] experienced a significant moment in her progress when her brother…" at bounding box center [258, 124] width 340 height 12
checkbox input "true"
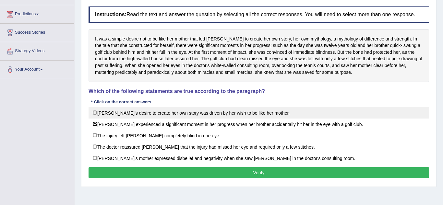
click at [97, 108] on label "[PERSON_NAME]'s desire to create her own story was driven by her wish to be lik…" at bounding box center [258, 113] width 340 height 12
checkbox input "true"
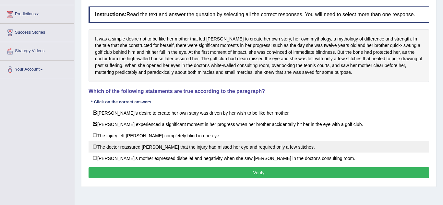
click at [97, 148] on label "The doctor reassured Karen that the injury had missed her eye and required only…" at bounding box center [258, 147] width 340 height 12
checkbox input "true"
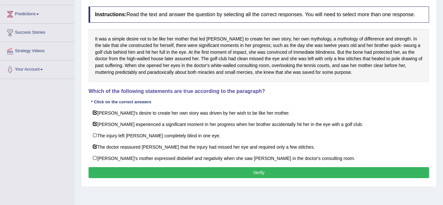
click at [116, 171] on button "Verify" at bounding box center [258, 172] width 340 height 11
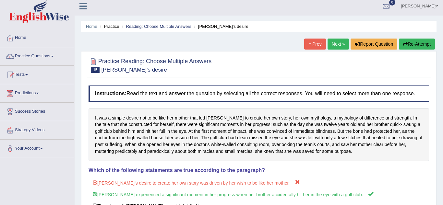
scroll to position [0, 0]
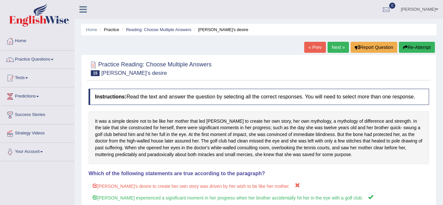
click at [343, 45] on link "Next »" at bounding box center [337, 47] width 21 height 11
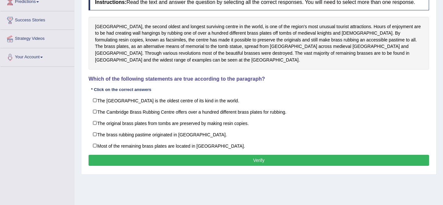
scroll to position [96, 0]
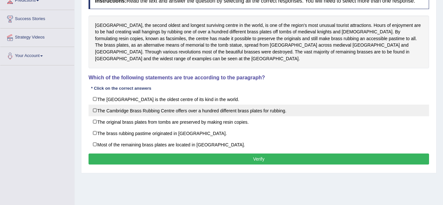
click at [99, 114] on label "The Cambridge Brass Rubbing Centre offers over a hundred different brass plates…" at bounding box center [258, 111] width 340 height 12
checkbox input "true"
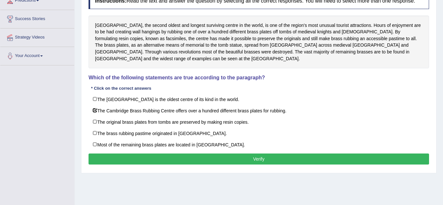
click at [218, 158] on button "Verify" at bounding box center [258, 159] width 340 height 11
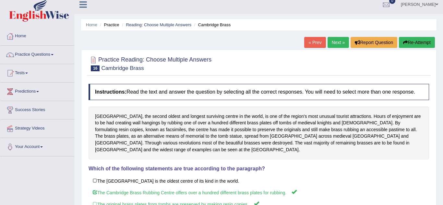
scroll to position [4, 0]
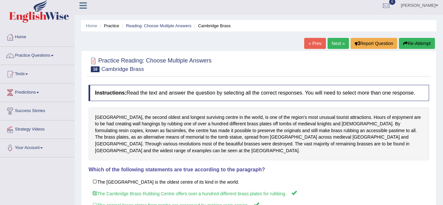
click at [340, 47] on link "Next »" at bounding box center [337, 43] width 21 height 11
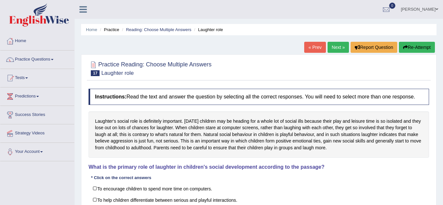
click at [22, 56] on link "Practice Questions" at bounding box center [37, 59] width 74 height 16
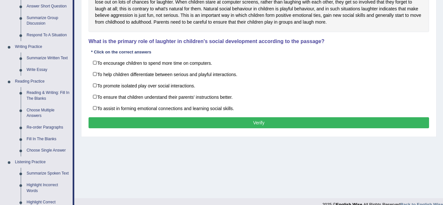
scroll to position [127, 0]
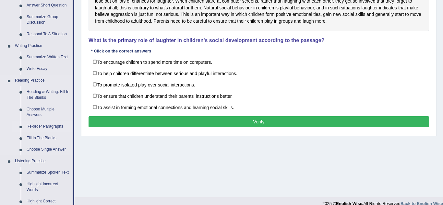
click at [32, 126] on link "Re-order Paragraphs" at bounding box center [48, 127] width 49 height 12
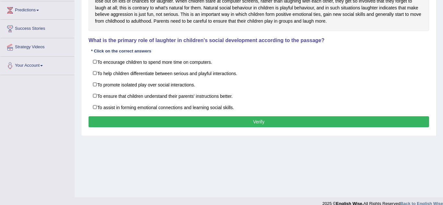
scroll to position [135, 0]
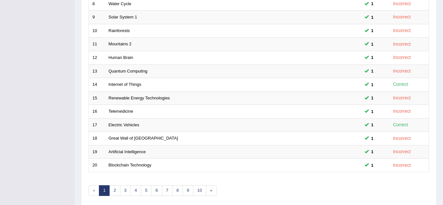
scroll to position [224, 0]
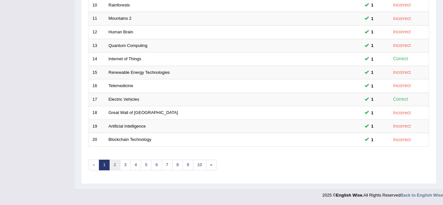
click at [114, 166] on link "2" at bounding box center [114, 165] width 11 height 11
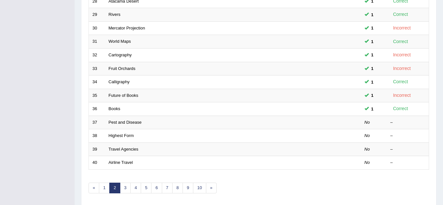
scroll to position [202, 0]
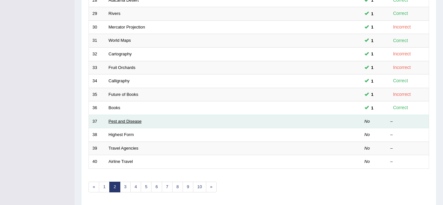
click at [111, 122] on link "Pest and Disease" at bounding box center [125, 121] width 33 height 5
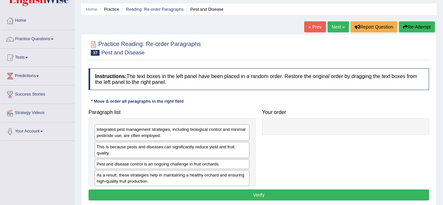
scroll to position [21, 0]
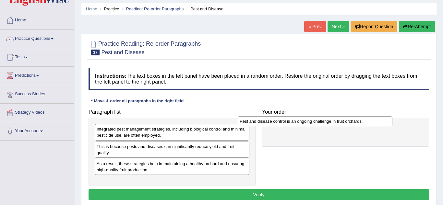
drag, startPoint x: 190, startPoint y: 162, endPoint x: 333, endPoint y: 126, distance: 147.5
click at [333, 126] on div "Pest and disease control is an ongoing challenge in fruit orchards." at bounding box center [315, 121] width 155 height 10
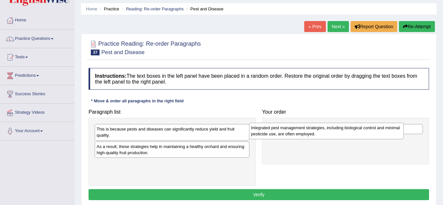
drag, startPoint x: 232, startPoint y: 133, endPoint x: 387, endPoint y: 132, distance: 155.3
click at [387, 132] on div "Integrated pest management strategies, including biological control and minimal…" at bounding box center [326, 131] width 155 height 16
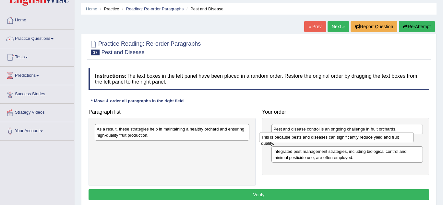
drag, startPoint x: 228, startPoint y: 131, endPoint x: 393, endPoint y: 139, distance: 164.5
click at [393, 139] on div "This is because pests and diseases can significantly reduce yield and fruit qua…" at bounding box center [336, 137] width 155 height 10
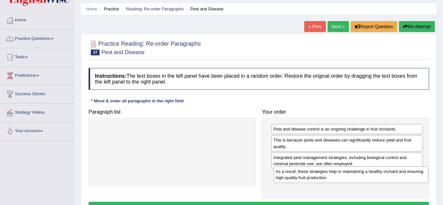
drag, startPoint x: 196, startPoint y: 137, endPoint x: 376, endPoint y: 180, distance: 185.1
click at [376, 180] on div "As a result, these strategies help in maintaining a healthy orchard and ensurin…" at bounding box center [351, 175] width 155 height 16
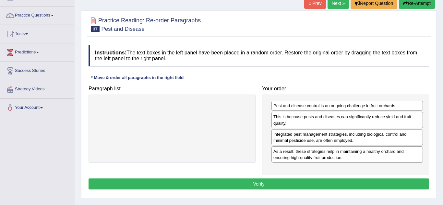
scroll to position [60, 0]
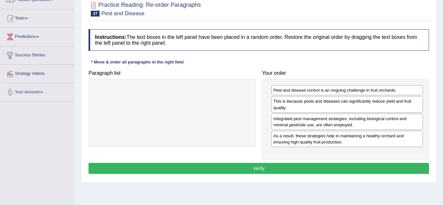
click at [185, 170] on button "Verify" at bounding box center [258, 168] width 340 height 11
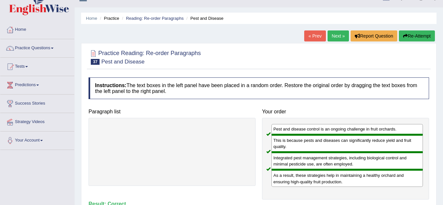
scroll to position [0, 0]
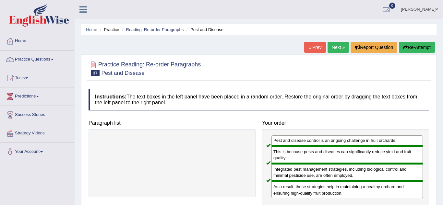
click at [342, 48] on link "Next »" at bounding box center [337, 47] width 21 height 11
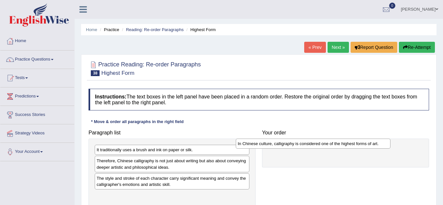
drag, startPoint x: 192, startPoint y: 182, endPoint x: 333, endPoint y: 147, distance: 145.8
click at [333, 147] on div "In Chinese culture, calligraphy is considered one of the highest forms of art." at bounding box center [313, 144] width 155 height 10
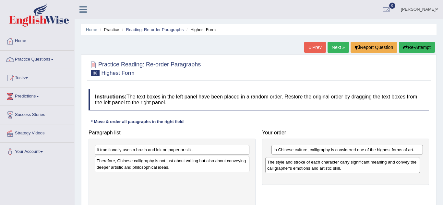
drag, startPoint x: 146, startPoint y: 183, endPoint x: 317, endPoint y: 167, distance: 171.3
click at [317, 167] on div "The style and stroke of each character carry significant meaning and convey the…" at bounding box center [342, 165] width 155 height 16
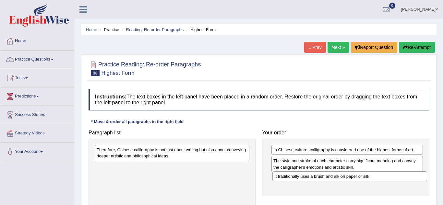
drag, startPoint x: 196, startPoint y: 153, endPoint x: 373, endPoint y: 180, distance: 179.6
click at [373, 180] on div "It traditionally uses a brush and ink on paper or silk." at bounding box center [349, 176] width 155 height 10
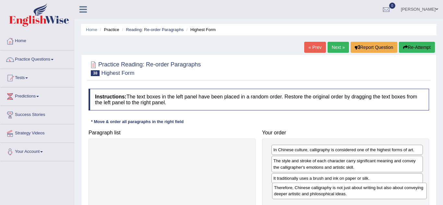
drag, startPoint x: 162, startPoint y: 156, endPoint x: 339, endPoint y: 194, distance: 181.0
click at [339, 194] on div "Therefore, Chinese calligraphy is not just about writing but also about conveyi…" at bounding box center [349, 191] width 155 height 16
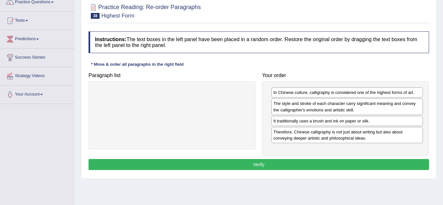
scroll to position [58, 0]
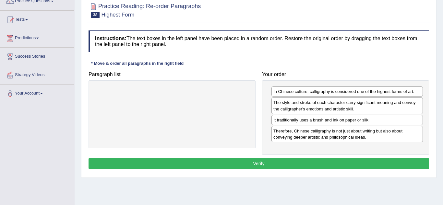
click at [163, 163] on button "Verify" at bounding box center [258, 163] width 340 height 11
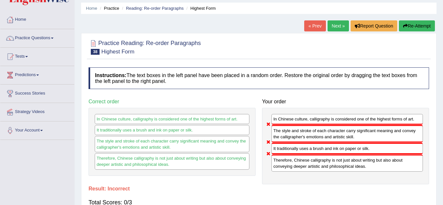
scroll to position [0, 0]
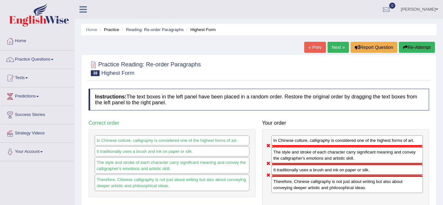
click at [414, 49] on button "Re-Attempt" at bounding box center [417, 47] width 36 height 11
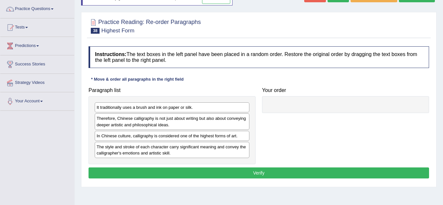
scroll to position [57, 0]
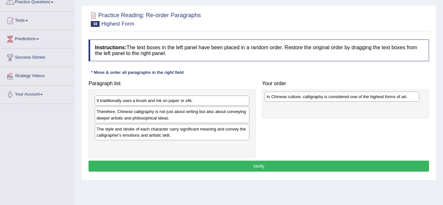
drag, startPoint x: 234, startPoint y: 130, endPoint x: 404, endPoint y: 98, distance: 172.9
click at [404, 98] on div "In Chinese culture, calligraphy is considered one of the highest forms of art." at bounding box center [341, 97] width 155 height 10
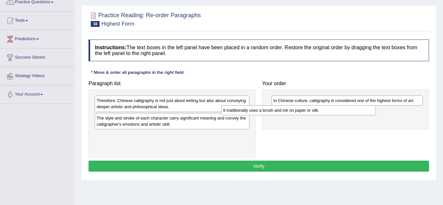
drag, startPoint x: 227, startPoint y: 102, endPoint x: 354, endPoint y: 112, distance: 126.8
click at [354, 112] on div "It traditionally uses a brush and ink on paper or silk." at bounding box center [298, 110] width 155 height 10
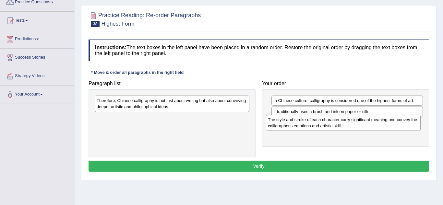
drag, startPoint x: 213, startPoint y: 123, endPoint x: 384, endPoint y: 124, distance: 171.1
click at [384, 124] on div "The style and stroke of each character carry significant meaning and convey the…" at bounding box center [343, 123] width 155 height 16
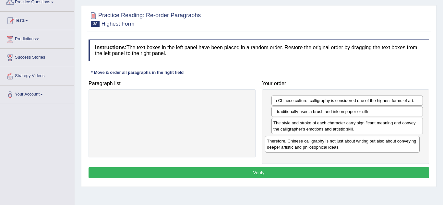
drag, startPoint x: 215, startPoint y: 104, endPoint x: 385, endPoint y: 144, distance: 175.2
click at [385, 144] on div "Therefore, Chinese calligraphy is not just about writing but also about conveyi…" at bounding box center [342, 144] width 155 height 16
click at [290, 173] on button "Verify" at bounding box center [258, 172] width 340 height 11
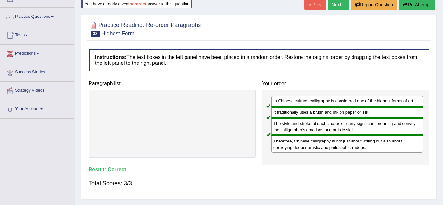
scroll to position [0, 0]
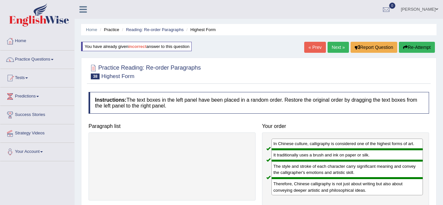
click at [339, 48] on link "Next »" at bounding box center [337, 47] width 21 height 11
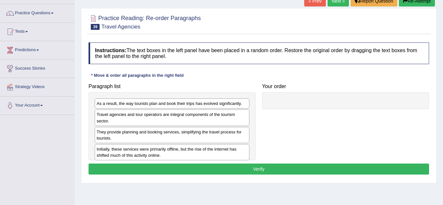
scroll to position [47, 0]
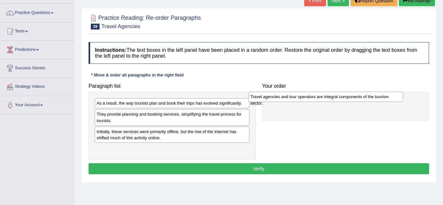
drag, startPoint x: 223, startPoint y: 118, endPoint x: 377, endPoint y: 100, distance: 154.6
click at [377, 100] on div "Travel agencies and tour operators are integral components of the tourism secto…" at bounding box center [325, 97] width 155 height 10
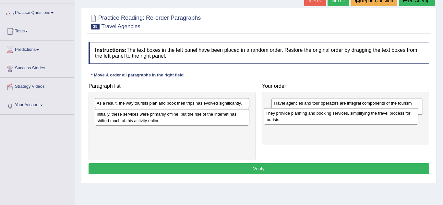
drag, startPoint x: 202, startPoint y: 120, endPoint x: 371, endPoint y: 119, distance: 169.5
click at [371, 119] on div "They provide planning and booking services, simplifying the travel process for …" at bounding box center [341, 116] width 155 height 16
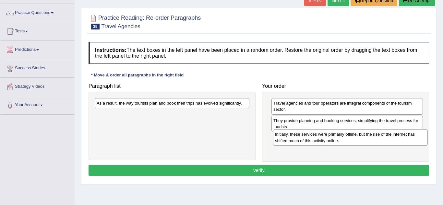
drag, startPoint x: 156, startPoint y: 122, endPoint x: 334, endPoint y: 142, distance: 179.4
click at [334, 142] on div "Initially, these services were primarily offline, but the rise of the internet …" at bounding box center [350, 137] width 155 height 16
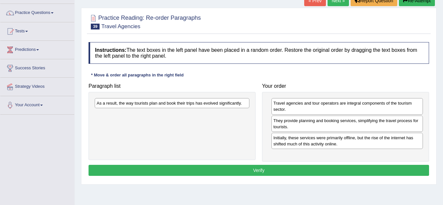
scroll to position [69, 0]
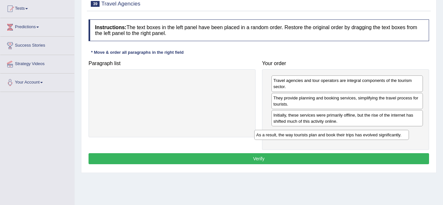
drag, startPoint x: 184, startPoint y: 82, endPoint x: 344, endPoint y: 136, distance: 168.8
click at [344, 136] on div "As a result, the way tourists plan and book their trips has evolved significant…" at bounding box center [331, 135] width 155 height 10
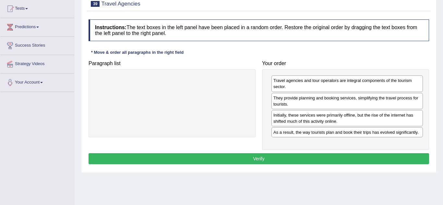
click at [313, 161] on button "Verify" at bounding box center [258, 158] width 340 height 11
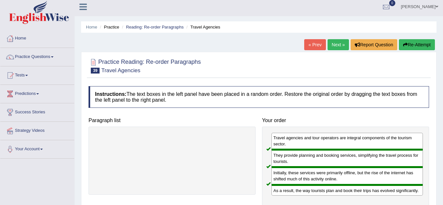
scroll to position [0, 0]
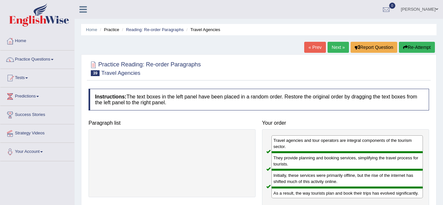
click at [331, 45] on link "Next »" at bounding box center [337, 47] width 21 height 11
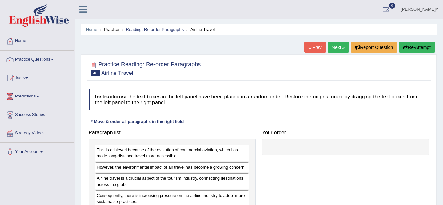
click at [25, 64] on link "Practice Questions" at bounding box center [37, 59] width 74 height 16
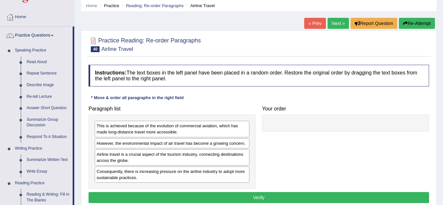
scroll to position [25, 0]
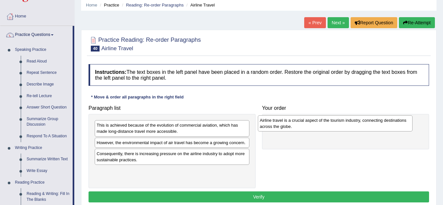
drag, startPoint x: 154, startPoint y: 158, endPoint x: 318, endPoint y: 124, distance: 167.1
click at [318, 124] on div "Airline travel is a crucial aspect of the tourism industry, connecting destinat…" at bounding box center [335, 123] width 155 height 16
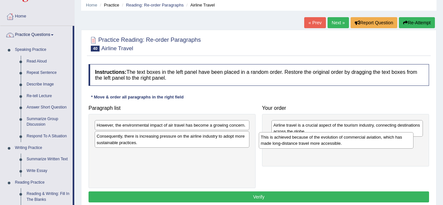
drag, startPoint x: 154, startPoint y: 126, endPoint x: 318, endPoint y: 138, distance: 164.4
click at [318, 138] on div "This is achieved because of the evolution of commercial aviation, which has mad…" at bounding box center [336, 140] width 155 height 16
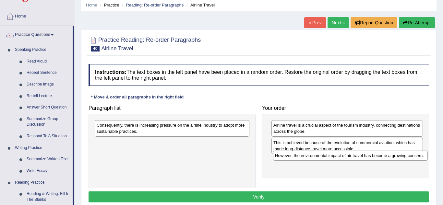
drag, startPoint x: 163, startPoint y: 124, endPoint x: 341, endPoint y: 154, distance: 180.5
click at [341, 154] on div "However, the environmental impact of air travel has become a growing concern." at bounding box center [350, 156] width 155 height 10
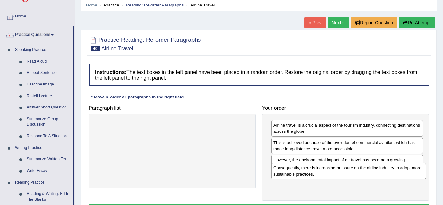
drag, startPoint x: 201, startPoint y: 129, endPoint x: 378, endPoint y: 171, distance: 181.7
click at [378, 171] on div "Consequently, there is increasing pressure on the airline industry to adopt mor…" at bounding box center [348, 171] width 155 height 16
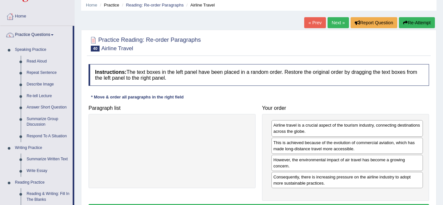
drag, startPoint x: 385, startPoint y: 120, endPoint x: 388, endPoint y: 136, distance: 16.8
click at [388, 136] on div "Airline travel is a crucial aspect of the tourism industry, connecting destinat…" at bounding box center [345, 157] width 167 height 87
drag, startPoint x: 385, startPoint y: 112, endPoint x: 390, endPoint y: 127, distance: 16.2
click at [390, 127] on div "Your order Airline travel is a crucial aspect of the tourism industry, connecti…" at bounding box center [345, 151] width 173 height 99
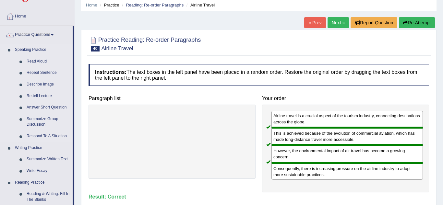
click at [24, 49] on link "Speaking Practice" at bounding box center [42, 50] width 61 height 12
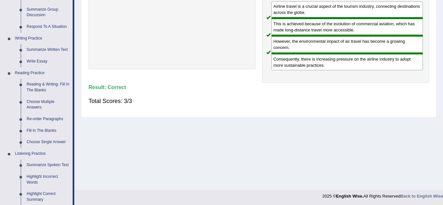
scroll to position [135, 0]
click at [33, 127] on link "Fill In The Blanks" at bounding box center [48, 131] width 49 height 12
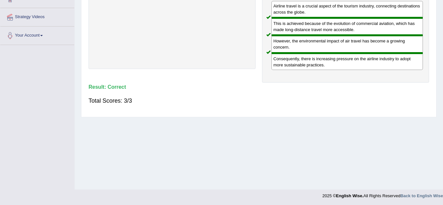
scroll to position [135, 0]
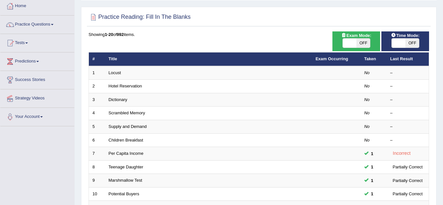
scroll to position [23, 0]
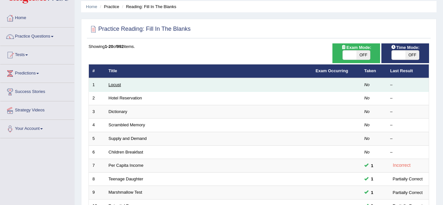
click at [120, 85] on link "Locust" at bounding box center [115, 84] width 12 height 5
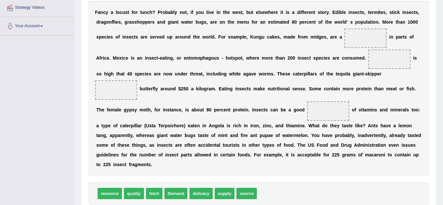
scroll to position [123, 0]
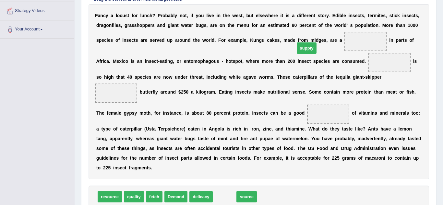
drag, startPoint x: 218, startPoint y: 187, endPoint x: 299, endPoint y: 41, distance: 167.0
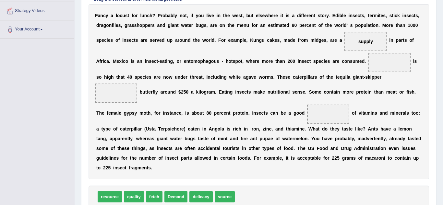
click at [279, 162] on div "F a n c y a l o c u s t f o r l u n c h ? P r o b a b l y n o t , i f y o u l i…" at bounding box center [258, 91] width 340 height 175
drag, startPoint x: 136, startPoint y: 189, endPoint x: 300, endPoint y: 65, distance: 205.7
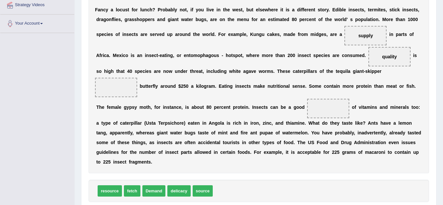
scroll to position [127, 0]
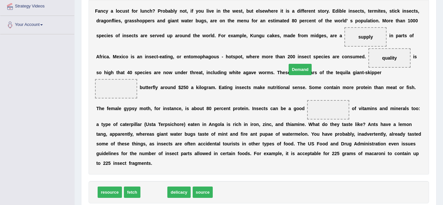
drag, startPoint x: 152, startPoint y: 181, endPoint x: 298, endPoint y: 58, distance: 190.9
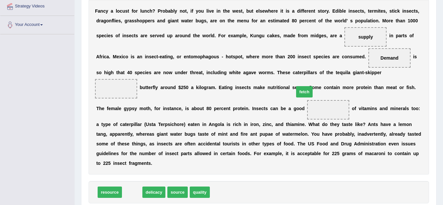
drag, startPoint x: 130, startPoint y: 182, endPoint x: 302, endPoint y: 82, distance: 199.3
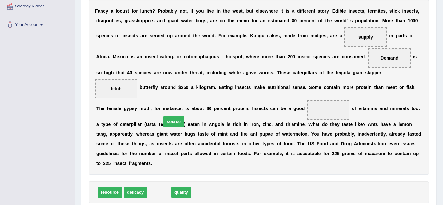
drag, startPoint x: 161, startPoint y: 187, endPoint x: 176, endPoint y: 116, distance: 72.1
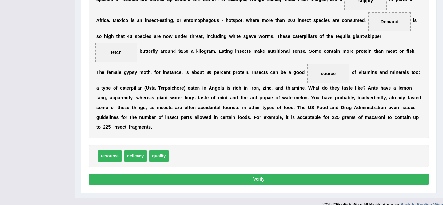
click at [273, 174] on button "Verify" at bounding box center [258, 179] width 340 height 11
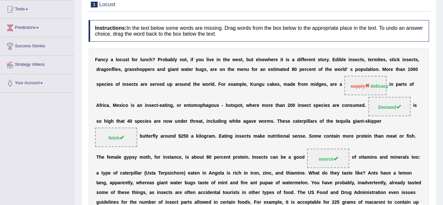
scroll to position [0, 0]
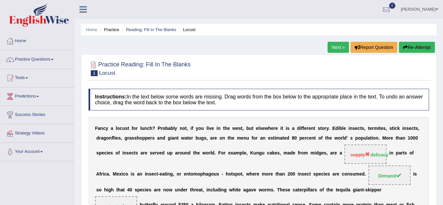
click at [335, 51] on link "Next »" at bounding box center [337, 47] width 21 height 11
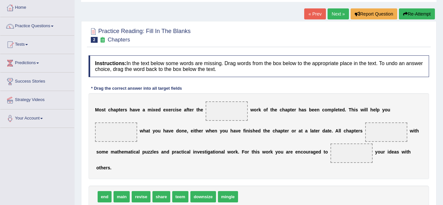
scroll to position [63, 0]
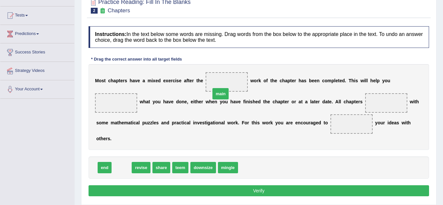
drag, startPoint x: 123, startPoint y: 159, endPoint x: 222, endPoint y: 85, distance: 123.4
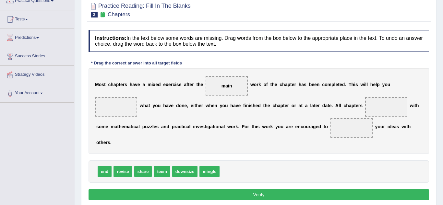
scroll to position [58, 0]
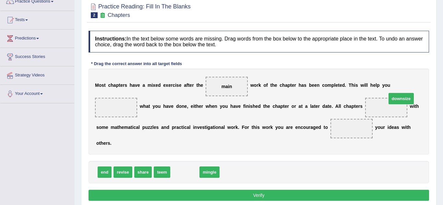
drag, startPoint x: 180, startPoint y: 166, endPoint x: 396, endPoint y: 93, distance: 228.4
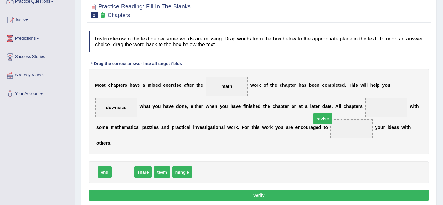
drag, startPoint x: 123, startPoint y: 166, endPoint x: 323, endPoint y: 113, distance: 206.7
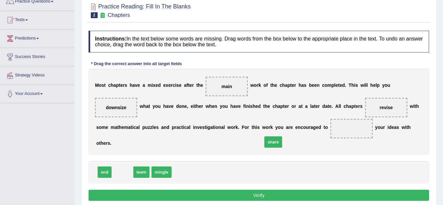
drag, startPoint x: 118, startPoint y: 161, endPoint x: 269, endPoint y: 131, distance: 153.7
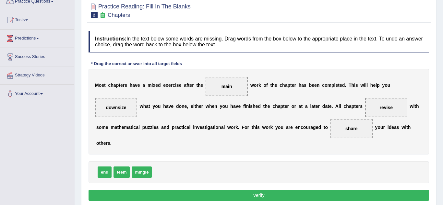
click at [141, 190] on button "Verify" at bounding box center [258, 195] width 340 height 11
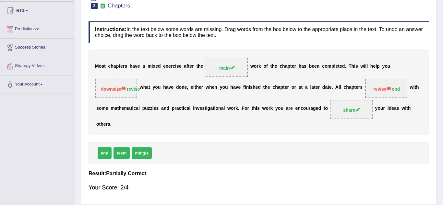
scroll to position [0, 0]
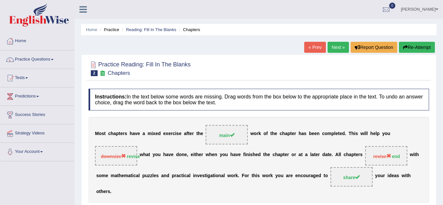
click at [335, 48] on link "Next »" at bounding box center [337, 47] width 21 height 11
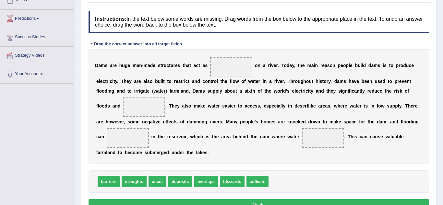
scroll to position [83, 0]
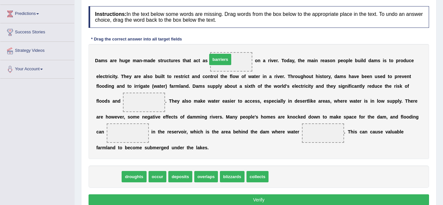
drag, startPoint x: 107, startPoint y: 179, endPoint x: 218, endPoint y: 62, distance: 161.9
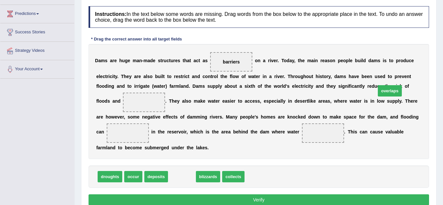
drag, startPoint x: 179, startPoint y: 181, endPoint x: 387, endPoint y: 95, distance: 224.8
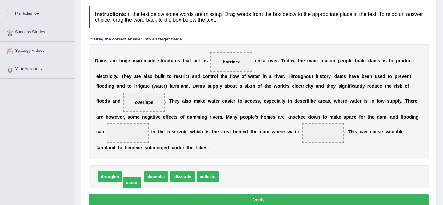
drag, startPoint x: 131, startPoint y: 180, endPoint x: 129, endPoint y: 185, distance: 5.8
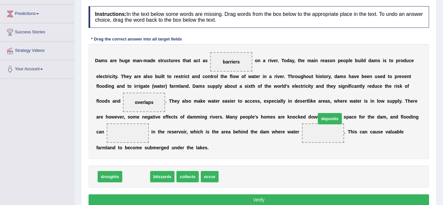
drag, startPoint x: 137, startPoint y: 181, endPoint x: 330, endPoint y: 124, distance: 201.2
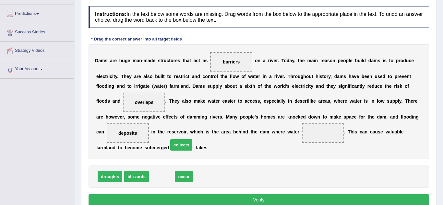
drag, startPoint x: 161, startPoint y: 179, endPoint x: 180, endPoint y: 147, distance: 37.2
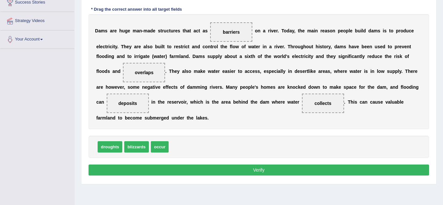
scroll to position [116, 0]
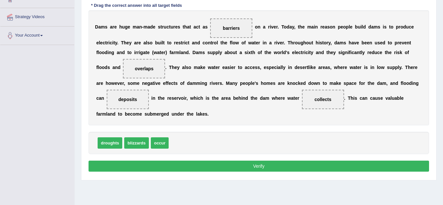
click at [302, 109] on span "collects" at bounding box center [323, 99] width 42 height 19
click at [202, 170] on button "Verify" at bounding box center [258, 166] width 340 height 11
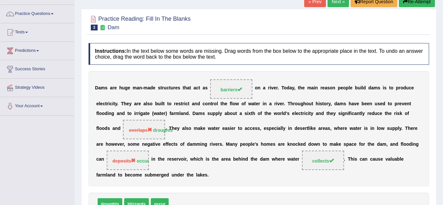
scroll to position [0, 0]
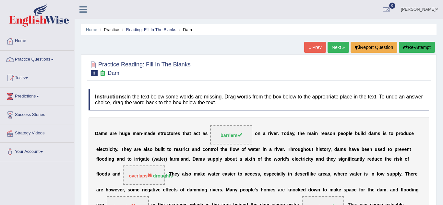
click at [13, 61] on div at bounding box center [10, 60] width 10 height 10
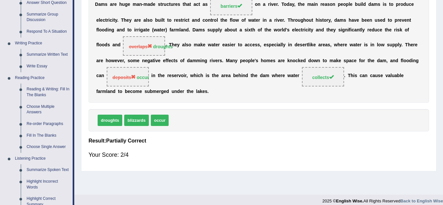
scroll to position [131, 0]
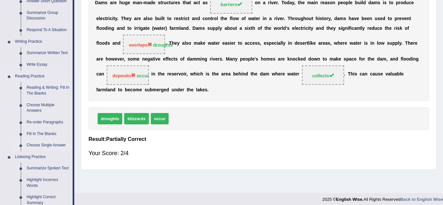
click at [35, 147] on link "Choose Single Answer" at bounding box center [48, 146] width 49 height 12
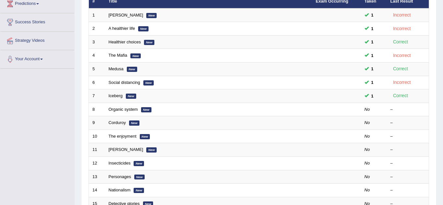
scroll to position [93, 0]
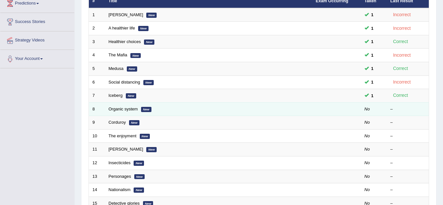
click at [104, 113] on td "8" at bounding box center [97, 109] width 16 height 14
click at [104, 112] on td "8" at bounding box center [97, 109] width 16 height 14
click at [117, 110] on link "Organic system" at bounding box center [123, 109] width 29 height 5
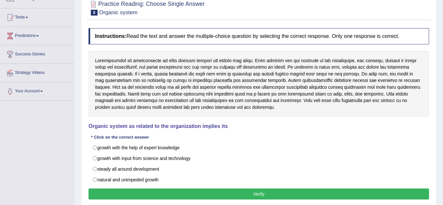
scroll to position [61, 0]
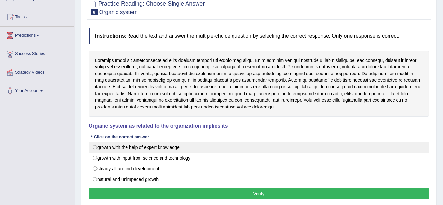
click at [169, 150] on label "growth with the help of expert knowledge" at bounding box center [258, 147] width 340 height 11
radio input "true"
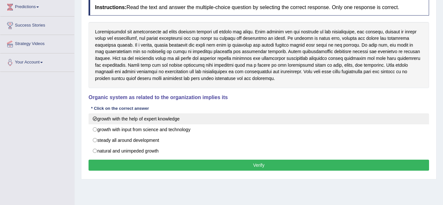
scroll to position [93, 0]
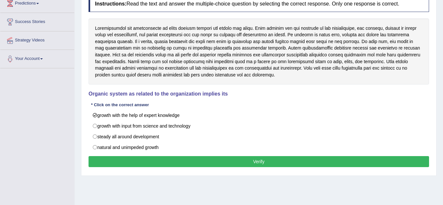
click at [225, 166] on button "Verify" at bounding box center [258, 161] width 340 height 11
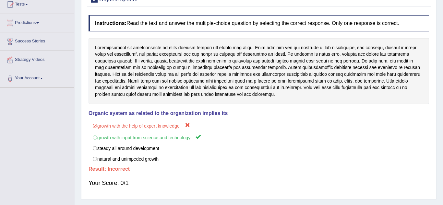
scroll to position [0, 0]
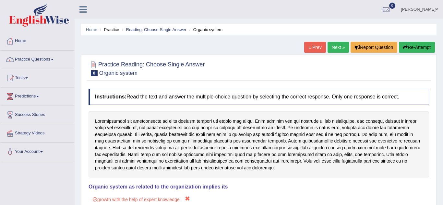
click at [334, 44] on link "Next »" at bounding box center [337, 47] width 21 height 11
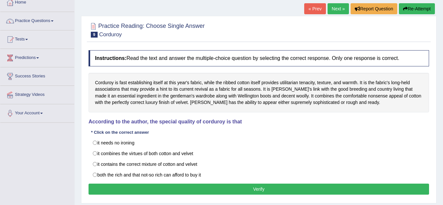
scroll to position [50, 0]
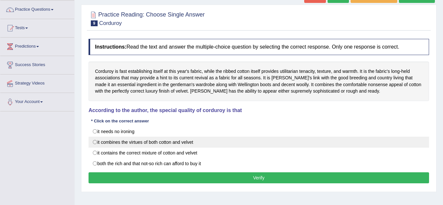
click at [125, 145] on label "it combines the virtues of both cotton and velvet" at bounding box center [258, 142] width 340 height 11
radio input "true"
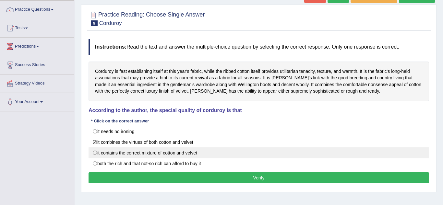
click at [140, 155] on label "it contains the correct mixture of cotton and velvet" at bounding box center [258, 152] width 340 height 11
radio input "true"
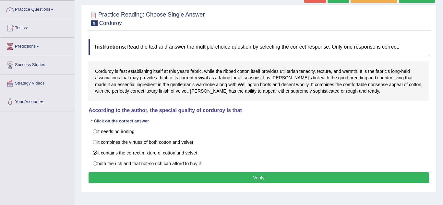
click at [156, 180] on button "Verify" at bounding box center [258, 177] width 340 height 11
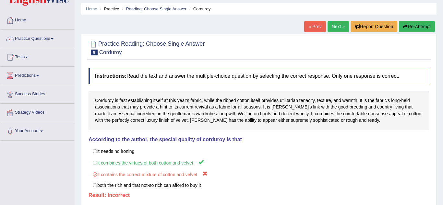
scroll to position [19, 0]
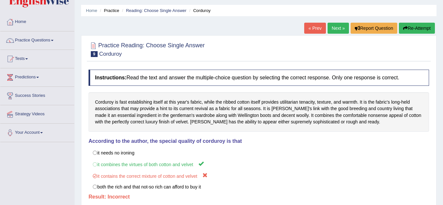
click at [335, 24] on link "Next »" at bounding box center [337, 28] width 21 height 11
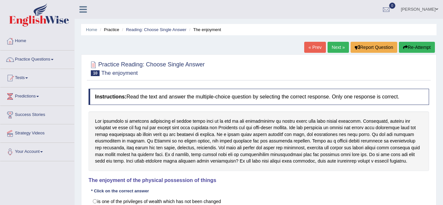
click at [40, 61] on link "Practice Questions" at bounding box center [37, 59] width 74 height 16
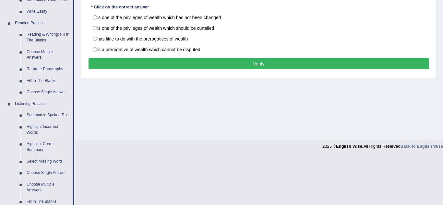
scroll to position [185, 0]
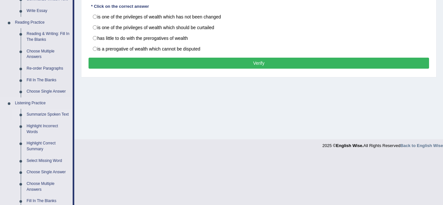
click at [65, 113] on link "Summarize Spoken Text" at bounding box center [48, 115] width 49 height 12
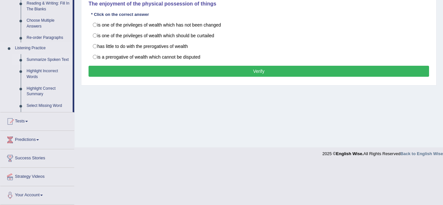
scroll to position [135, 0]
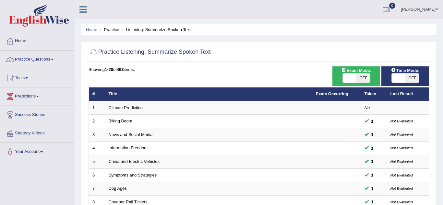
click at [28, 59] on link "Practice Questions" at bounding box center [37, 59] width 74 height 16
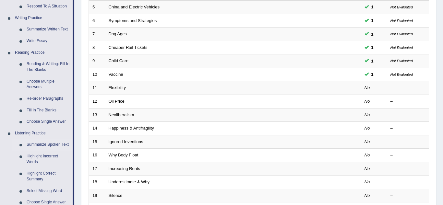
scroll to position [156, 0]
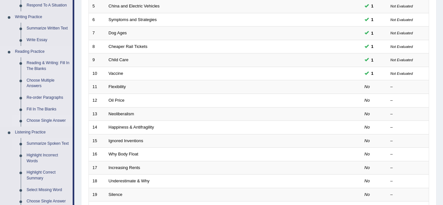
click at [38, 123] on link "Choose Single Answer" at bounding box center [48, 121] width 49 height 12
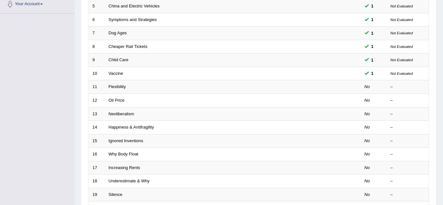
scroll to position [224, 0]
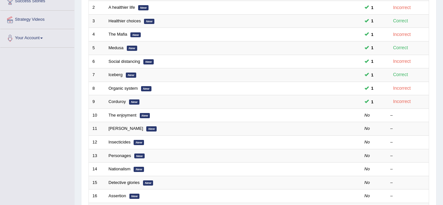
scroll to position [114, 0]
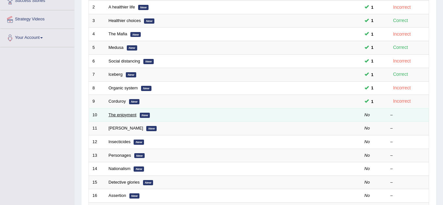
click at [110, 115] on link "The enjoyment" at bounding box center [123, 114] width 28 height 5
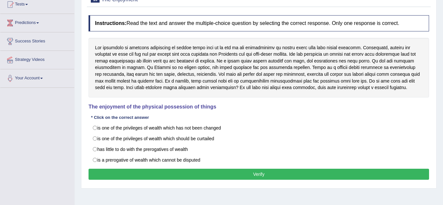
scroll to position [73, 0]
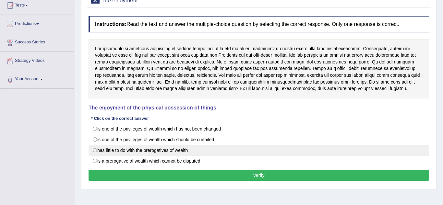
click at [101, 149] on label "has little to do with the prerogatives of wealth" at bounding box center [258, 150] width 340 height 11
radio input "true"
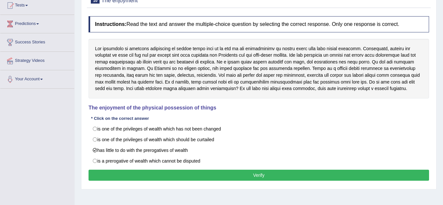
click at [102, 178] on button "Verify" at bounding box center [258, 175] width 340 height 11
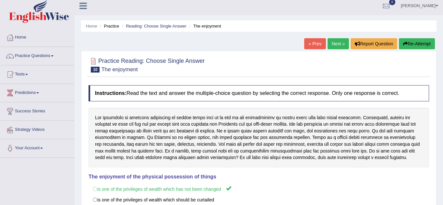
scroll to position [3, 0]
click at [335, 47] on link "Next »" at bounding box center [337, 44] width 21 height 11
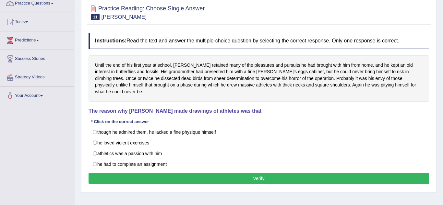
scroll to position [54, 0]
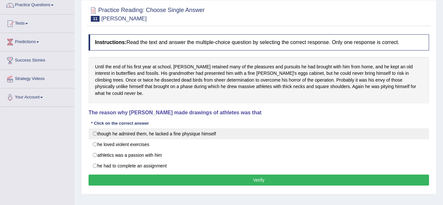
click at [89, 130] on label "though he admired them, he lacked a fine physique himself" at bounding box center [258, 133] width 340 height 11
radio input "true"
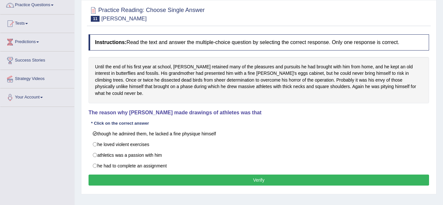
click at [116, 178] on button "Verify" at bounding box center [258, 180] width 340 height 11
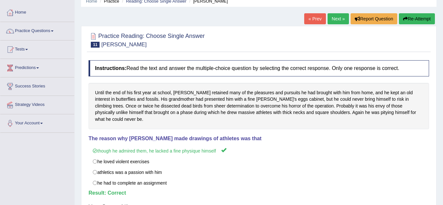
scroll to position [0, 0]
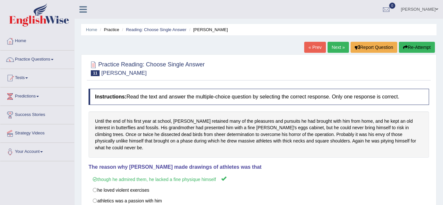
click at [336, 47] on link "Next »" at bounding box center [337, 47] width 21 height 11
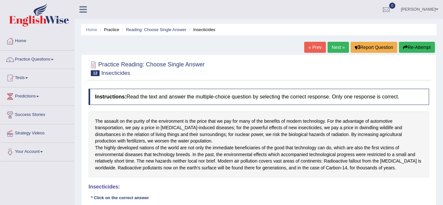
click at [53, 60] on span at bounding box center [52, 59] width 3 height 1
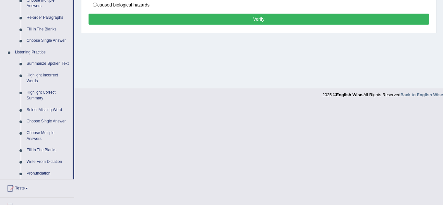
scroll to position [236, 0]
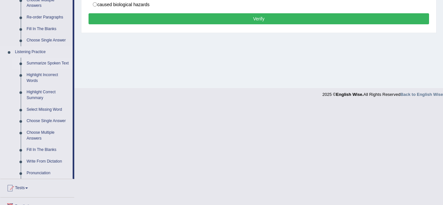
click at [64, 64] on link "Summarize Spoken Text" at bounding box center [48, 64] width 49 height 12
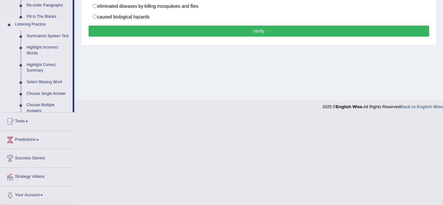
scroll to position [135, 0]
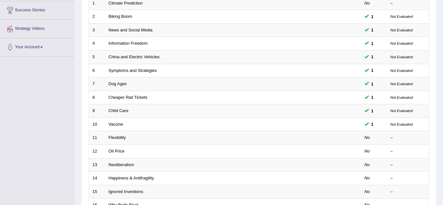
scroll to position [107, 0]
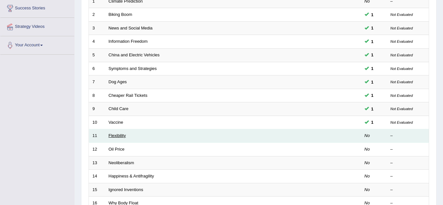
click at [112, 136] on link "Flexibility" at bounding box center [117, 135] width 17 height 5
